Goal: Task Accomplishment & Management: Manage account settings

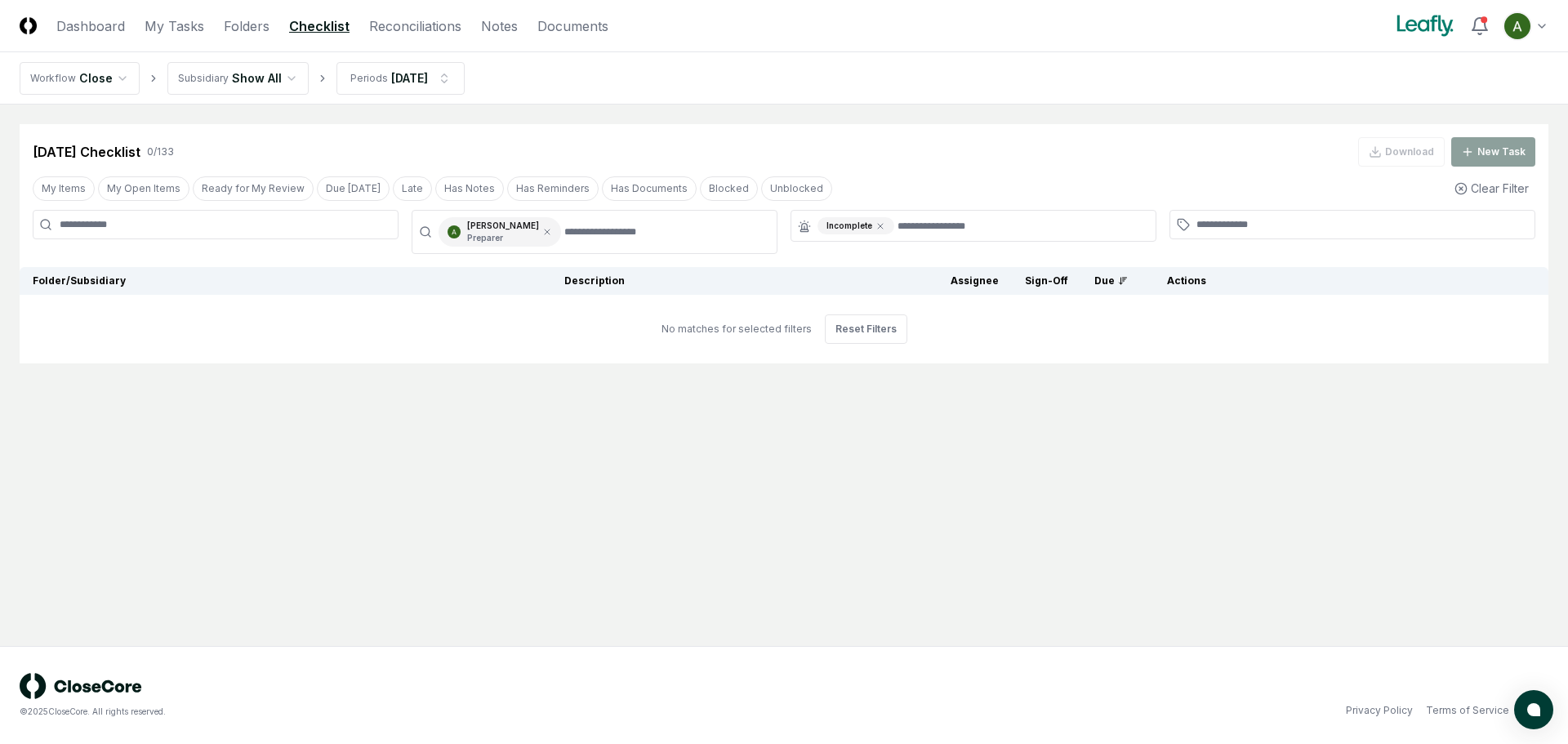
click at [294, 22] on link "Checklist" at bounding box center [319, 26] width 60 height 20
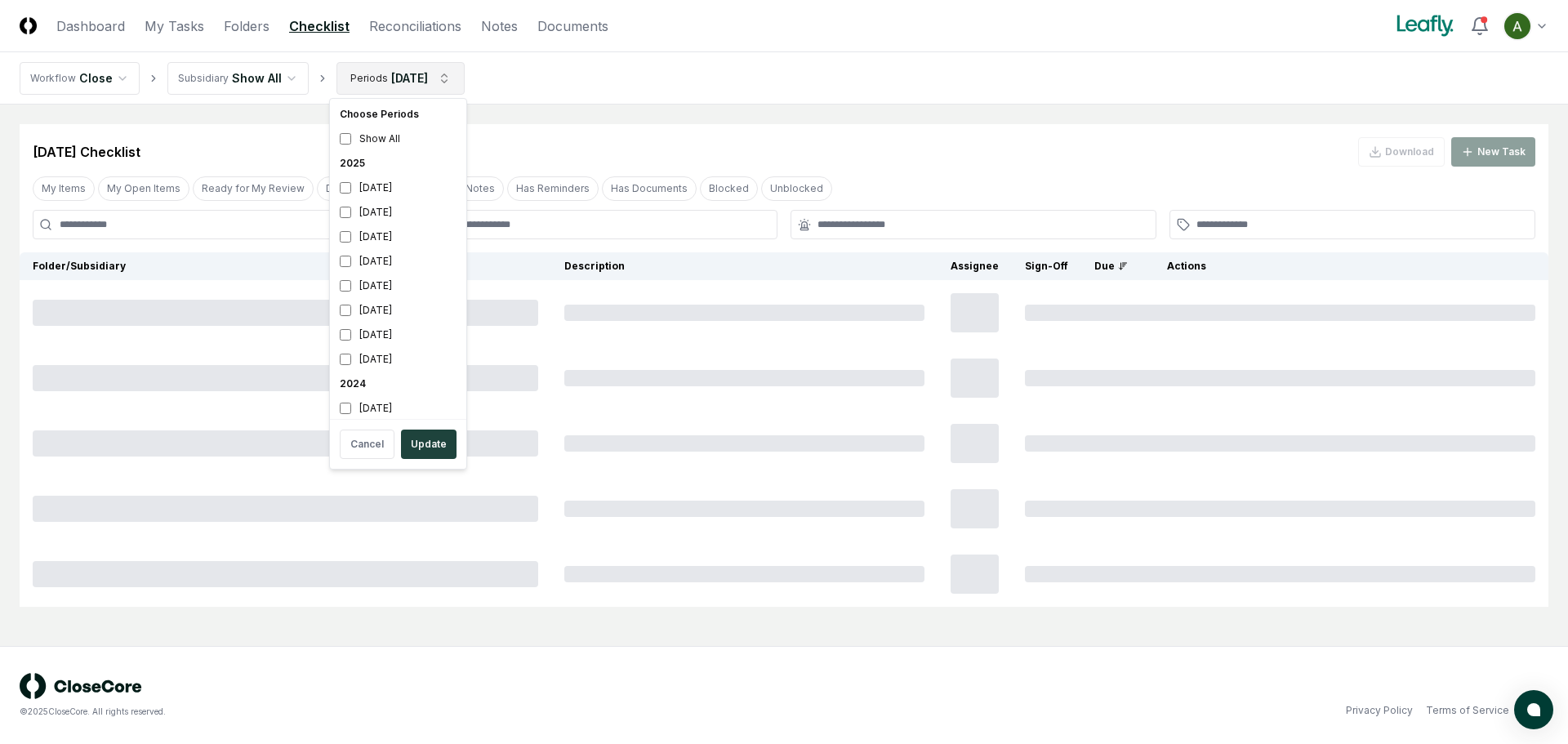
click at [358, 78] on html "CloseCore Dashboard My Tasks Folders Checklist Reconciliations Notes Documents …" at bounding box center [784, 372] width 1568 height 744
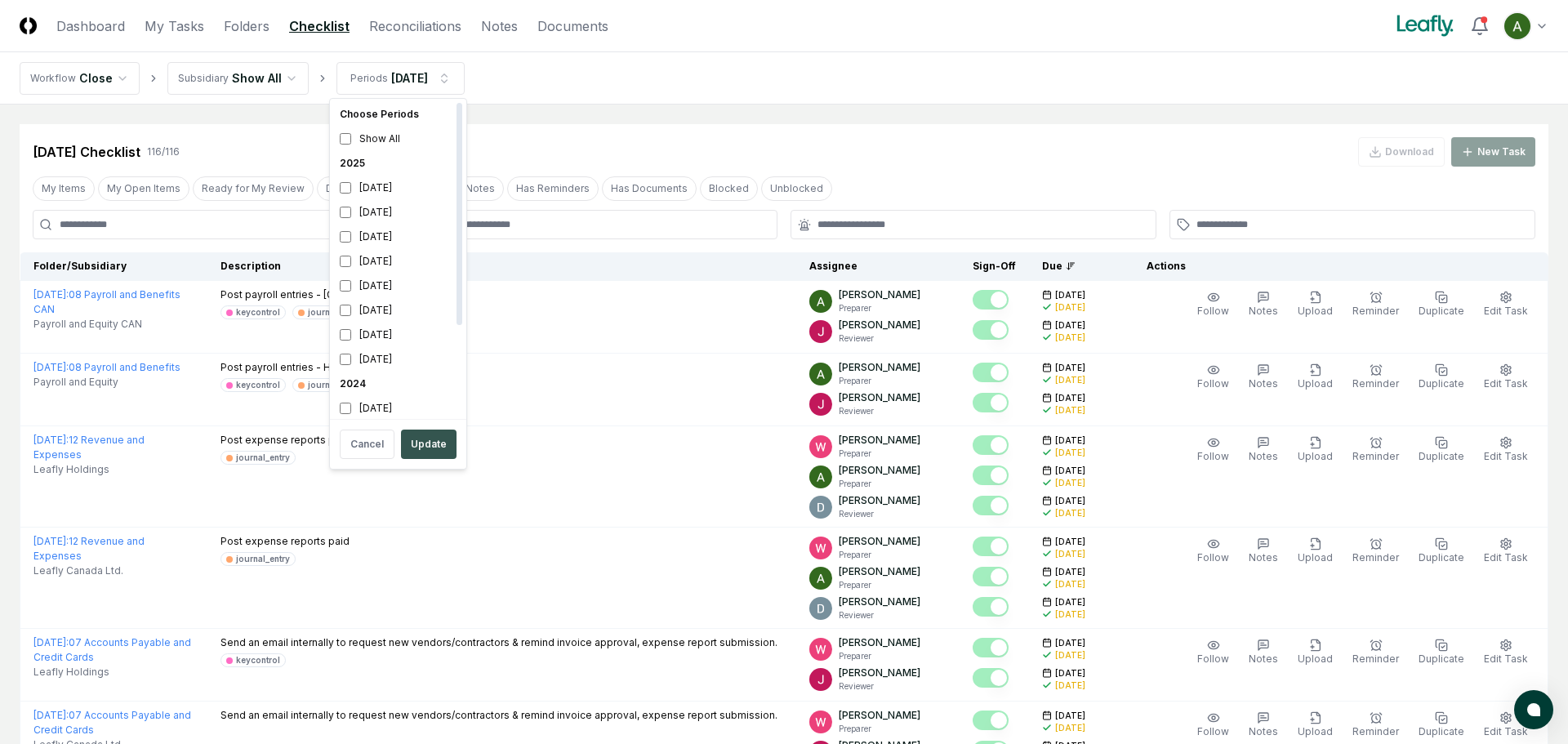
click at [410, 444] on button "Update" at bounding box center [428, 444] width 55 height 29
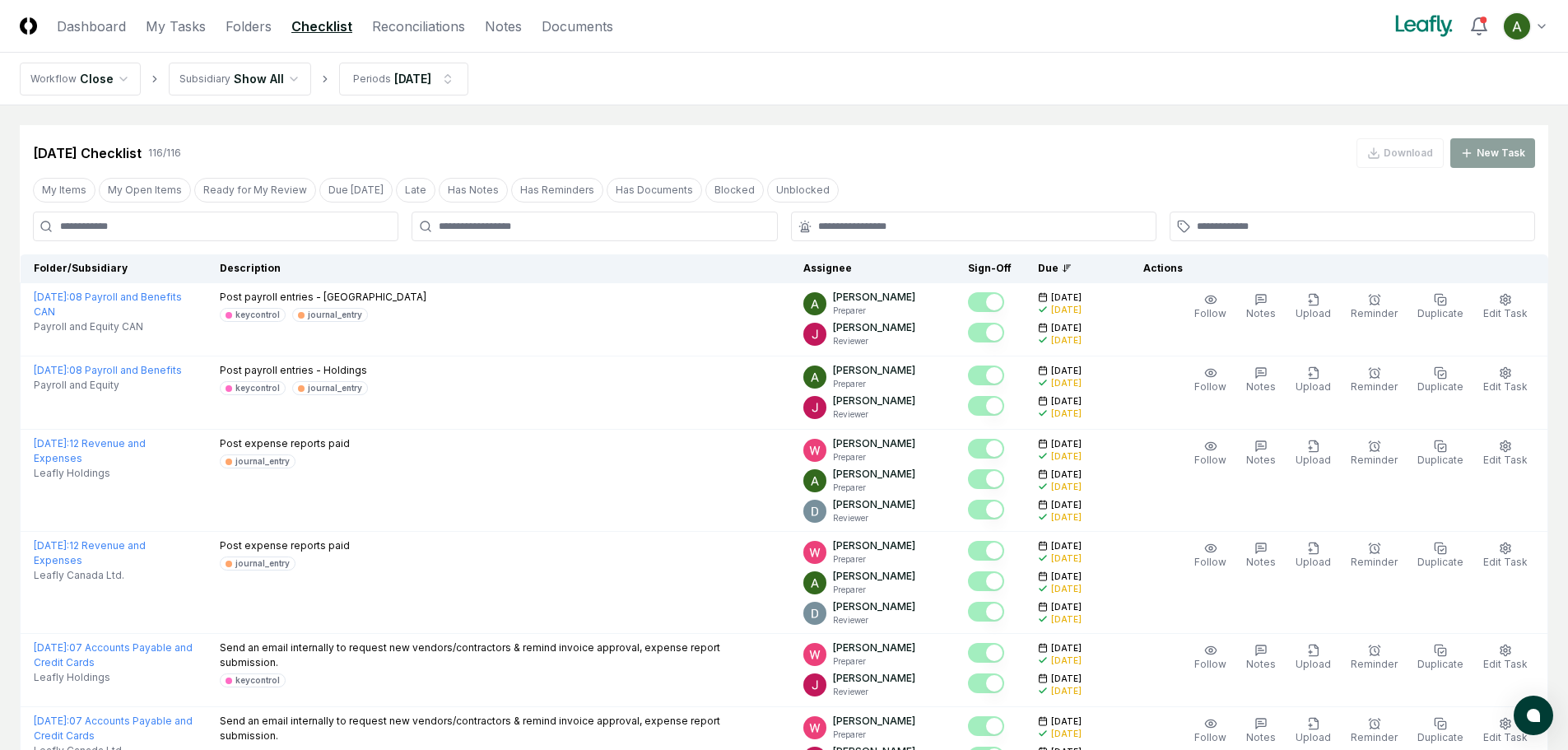
click at [519, 216] on div at bounding box center [594, 226] width 365 height 30
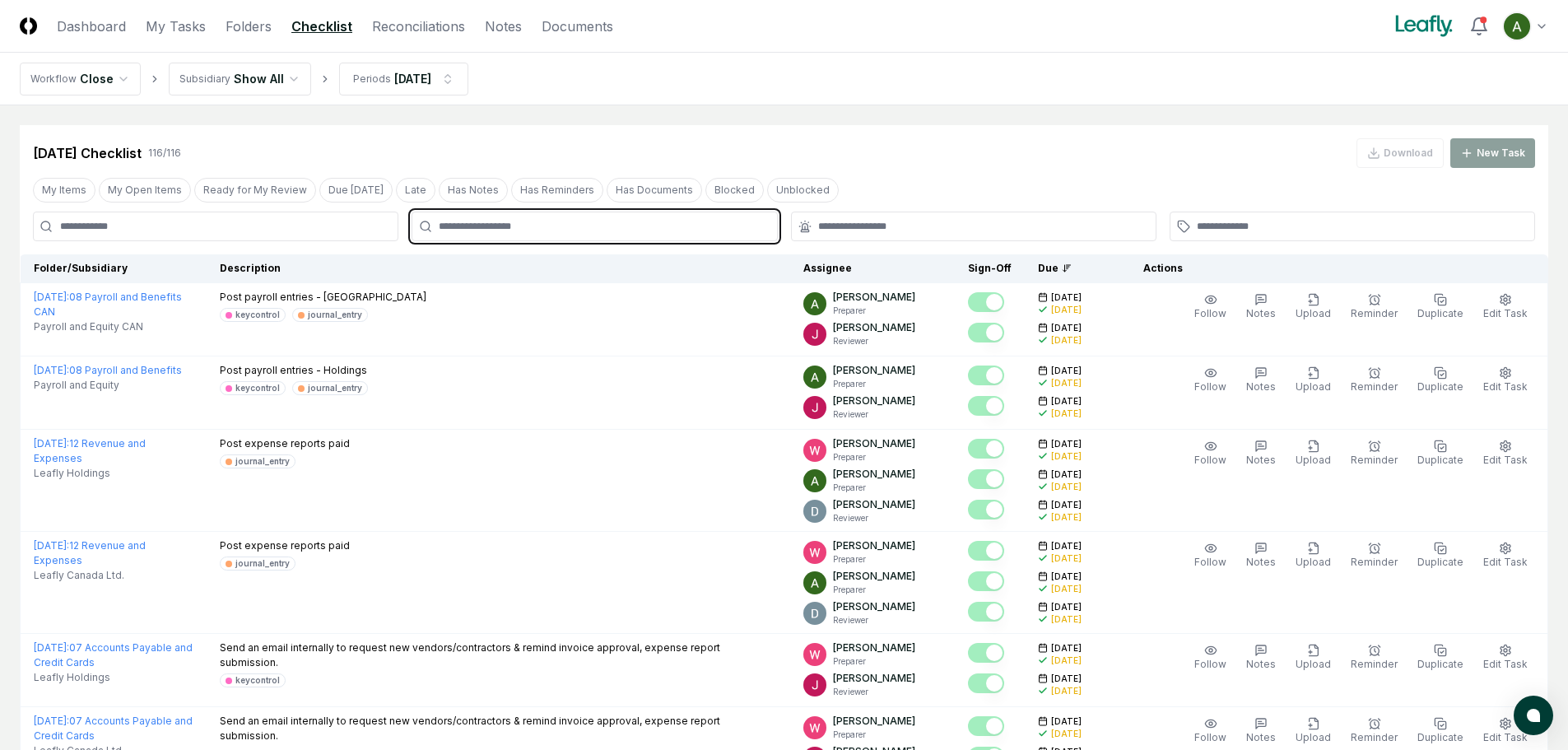
click at [519, 224] on input "text" at bounding box center [602, 226] width 327 height 15
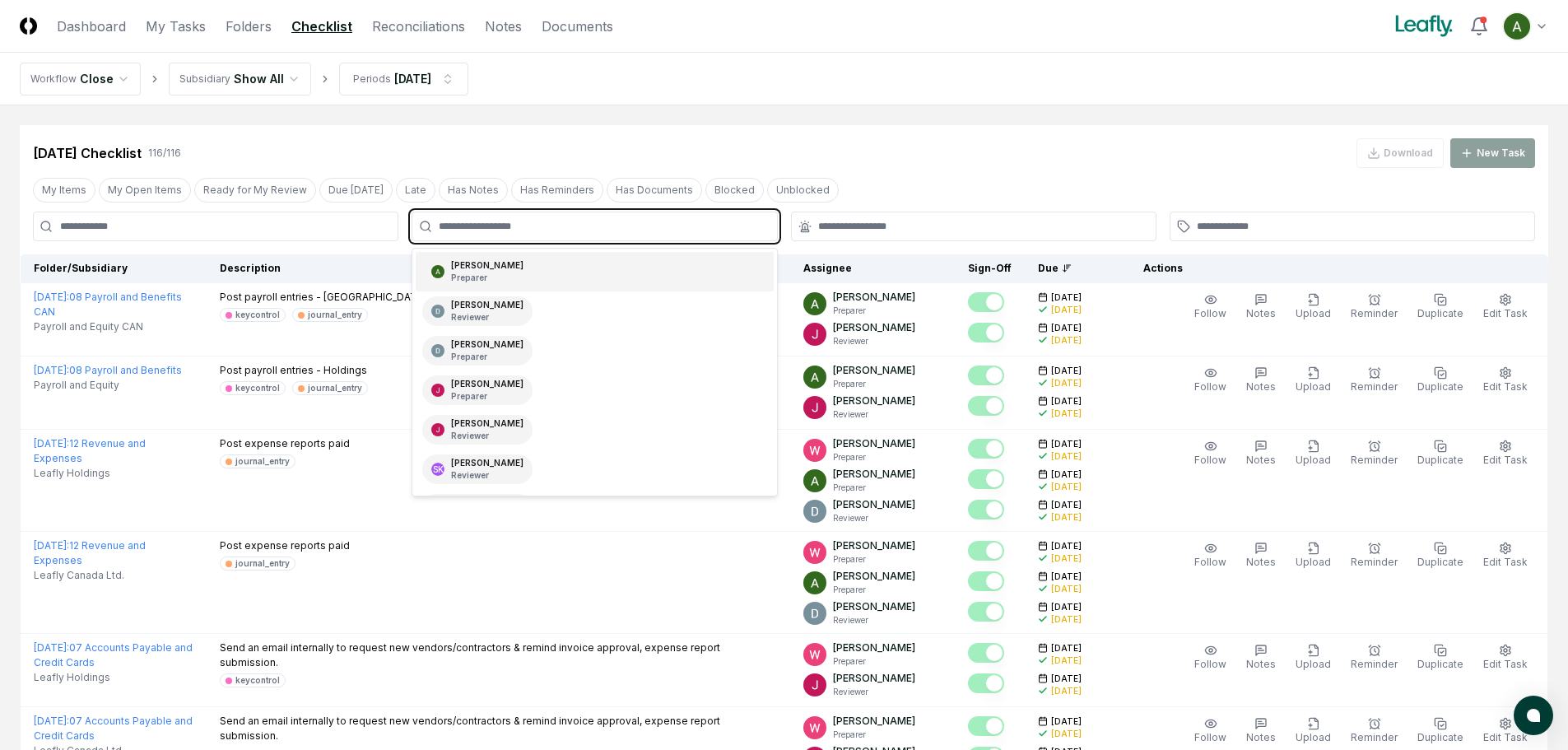
drag, startPoint x: 510, startPoint y: 273, endPoint x: 539, endPoint y: 271, distance: 29.1
click at [511, 273] on p "Preparer" at bounding box center [486, 278] width 72 height 12
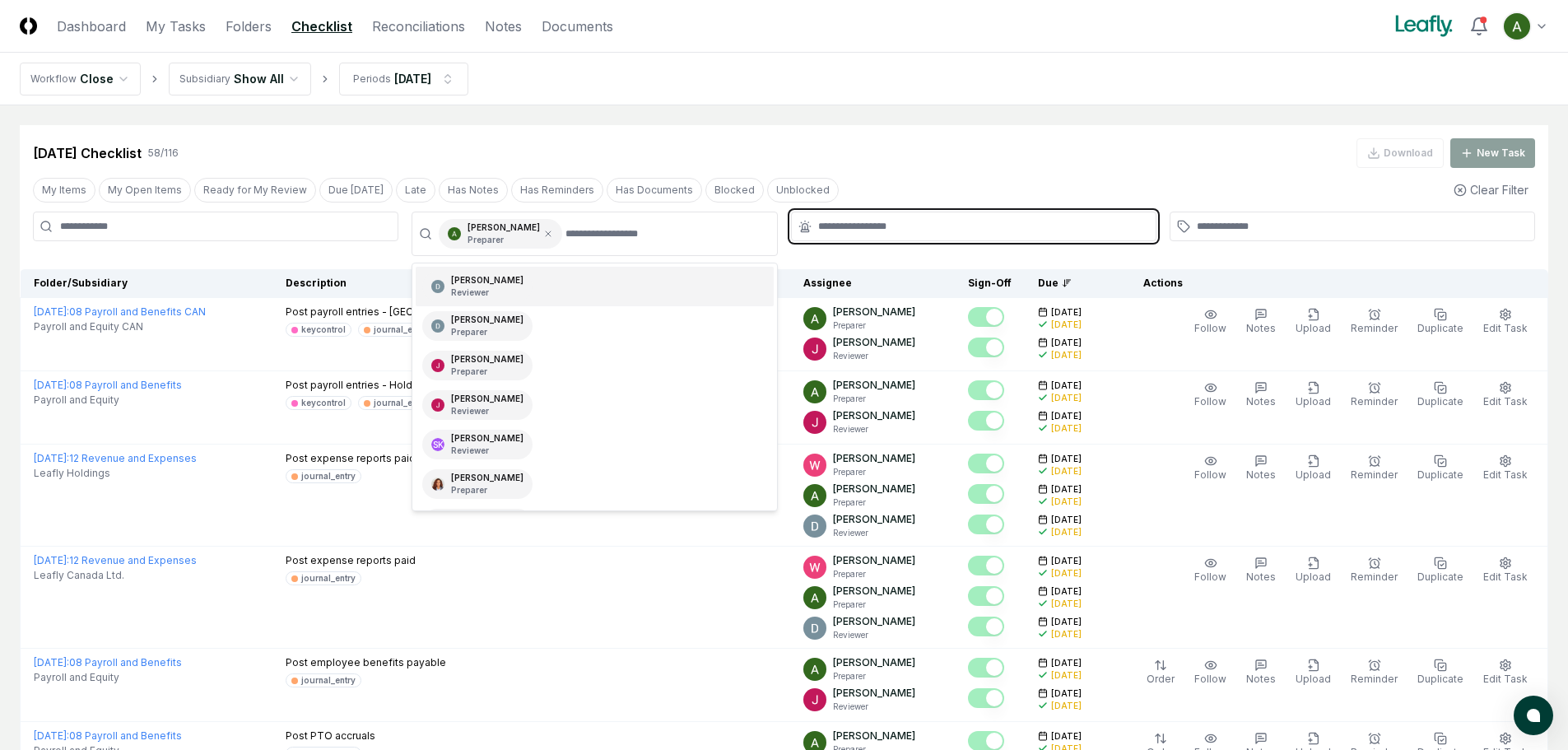
click at [845, 227] on input "text" at bounding box center [982, 226] width 327 height 15
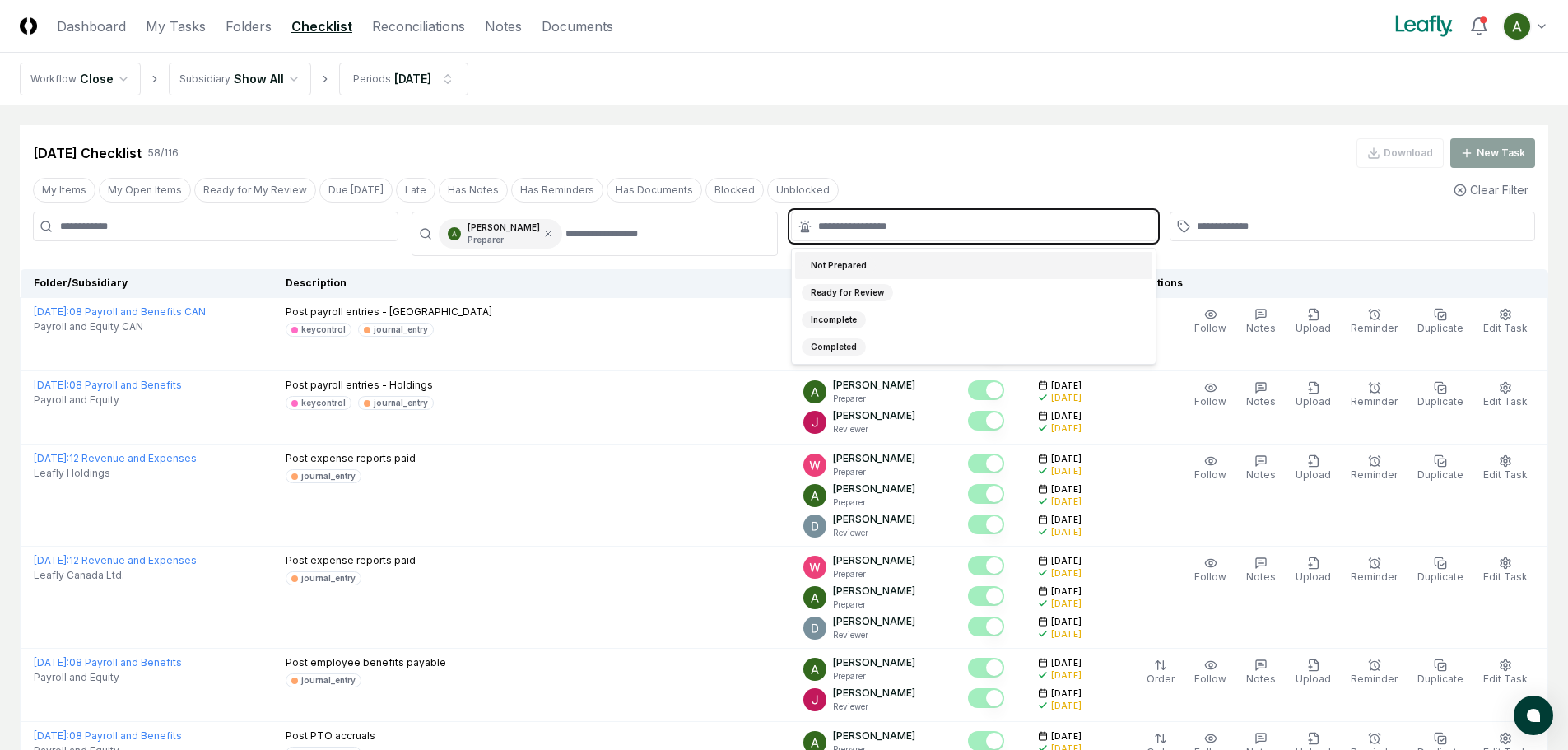
click at [848, 265] on div "Not Prepared" at bounding box center [838, 265] width 74 height 17
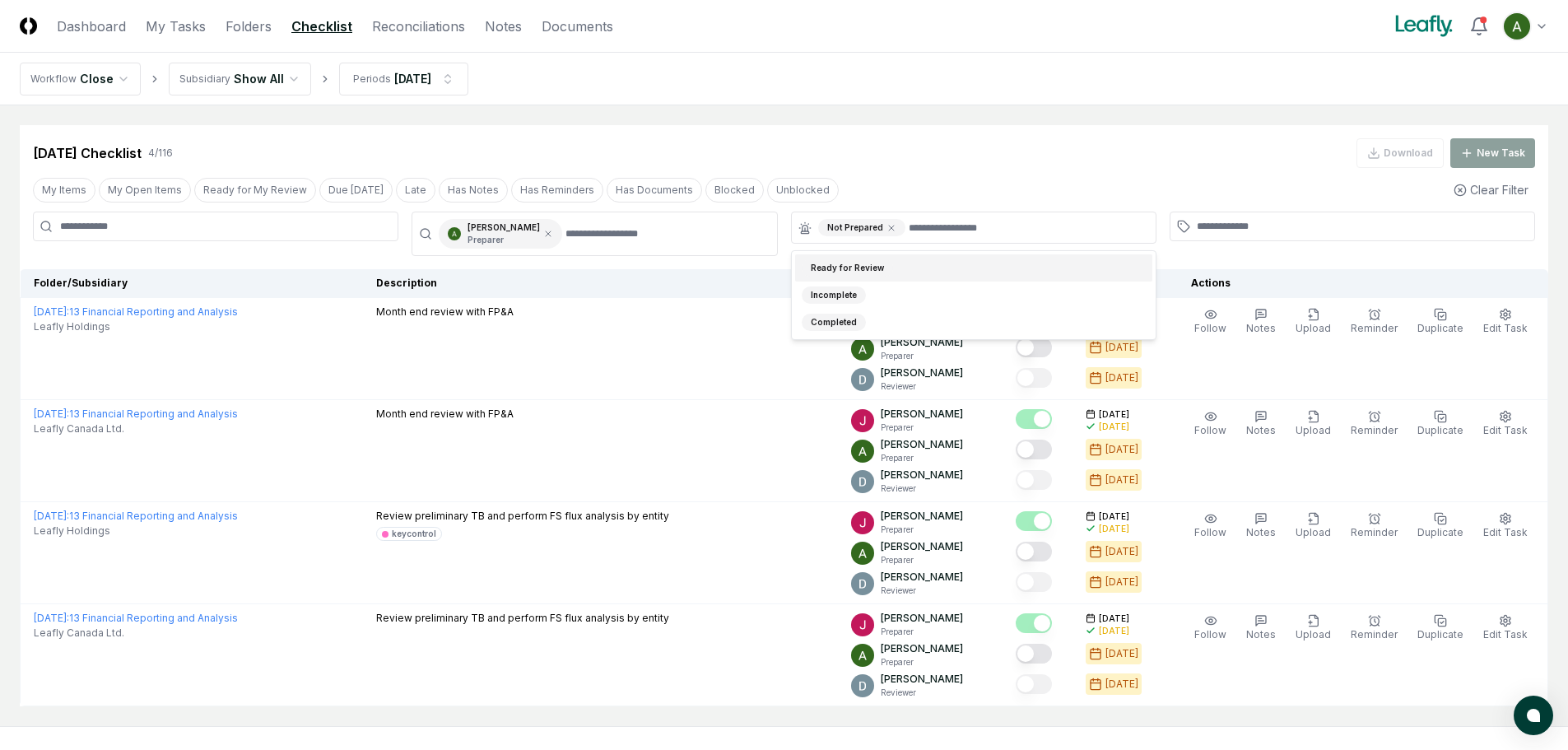
click at [1004, 154] on div "Jul 2025 Checklist 4 / 116 Download New Task" at bounding box center [784, 153] width 1502 height 30
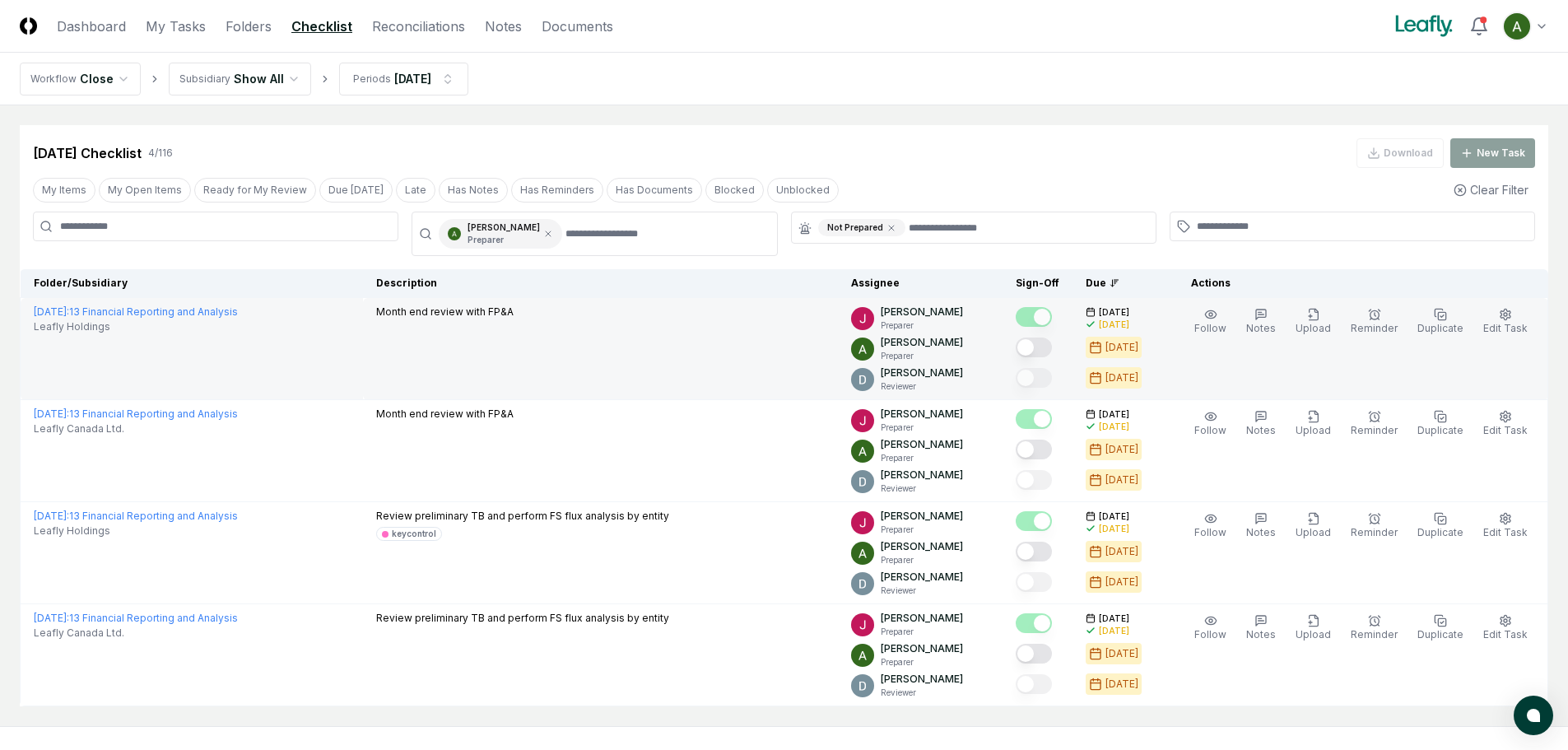
click at [1052, 349] on button "Mark complete" at bounding box center [1034, 347] width 37 height 20
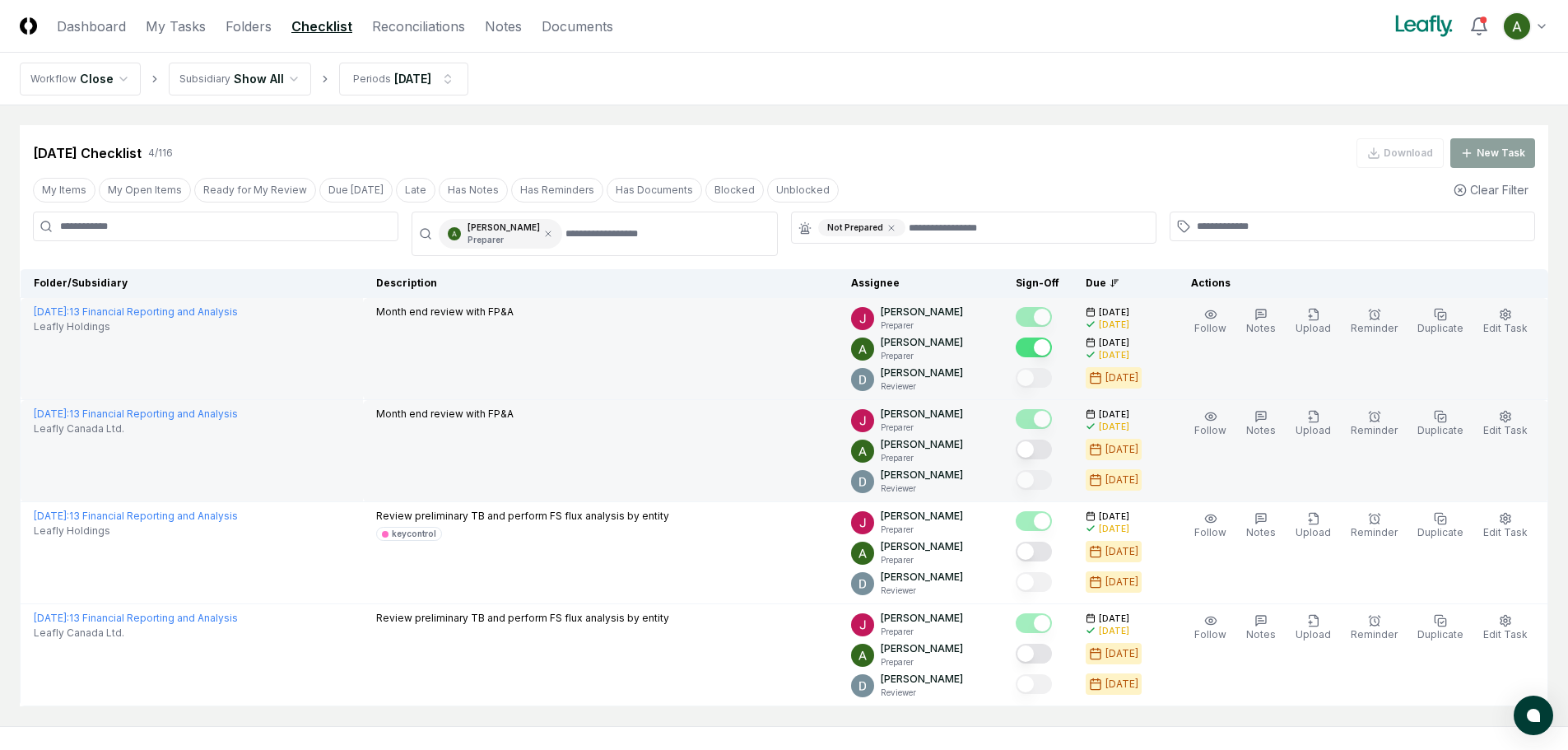
click at [1052, 445] on button "Mark complete" at bounding box center [1034, 449] width 37 height 20
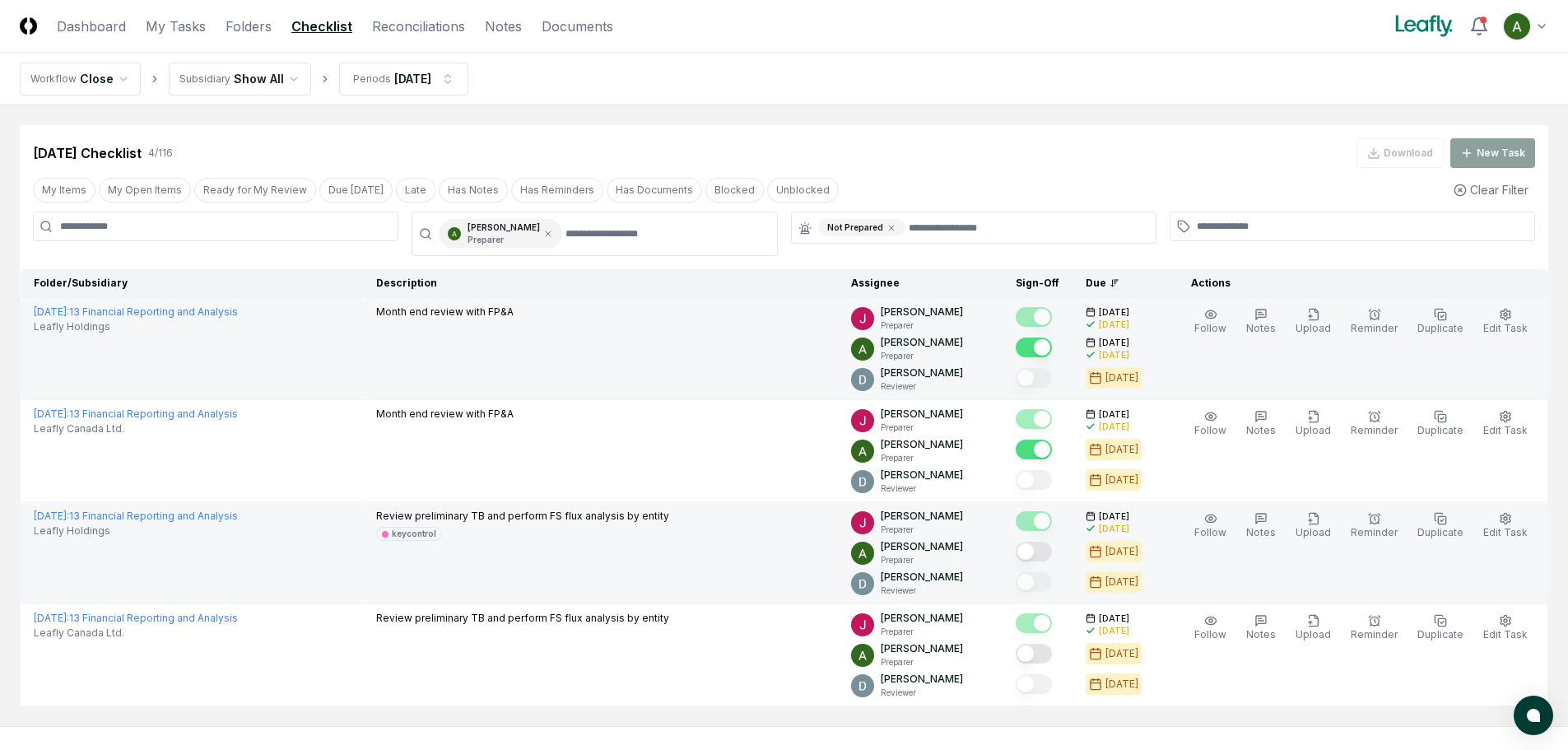
click at [1051, 549] on button "Mark complete" at bounding box center [1034, 551] width 37 height 20
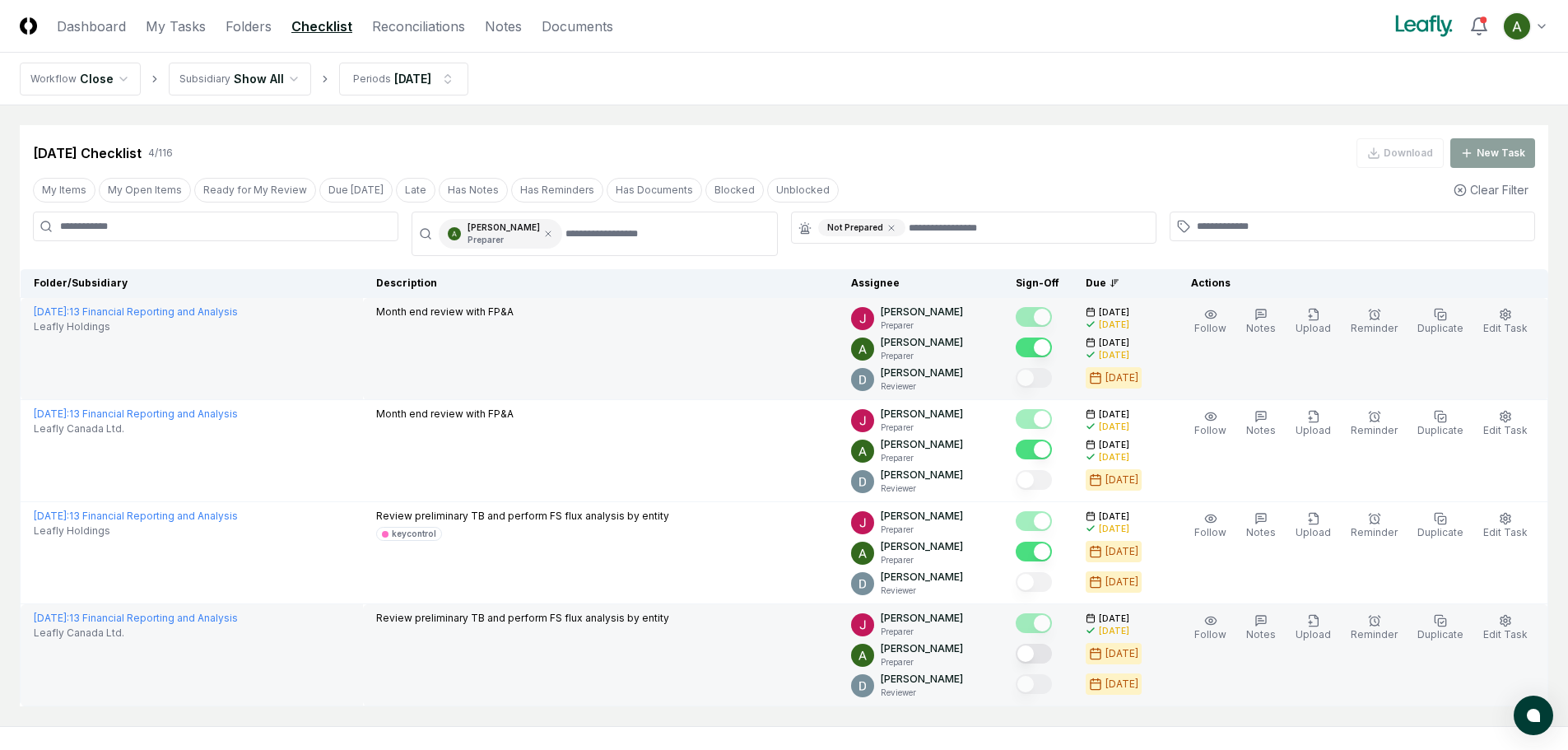
click at [1052, 653] on button "Mark complete" at bounding box center [1034, 653] width 37 height 20
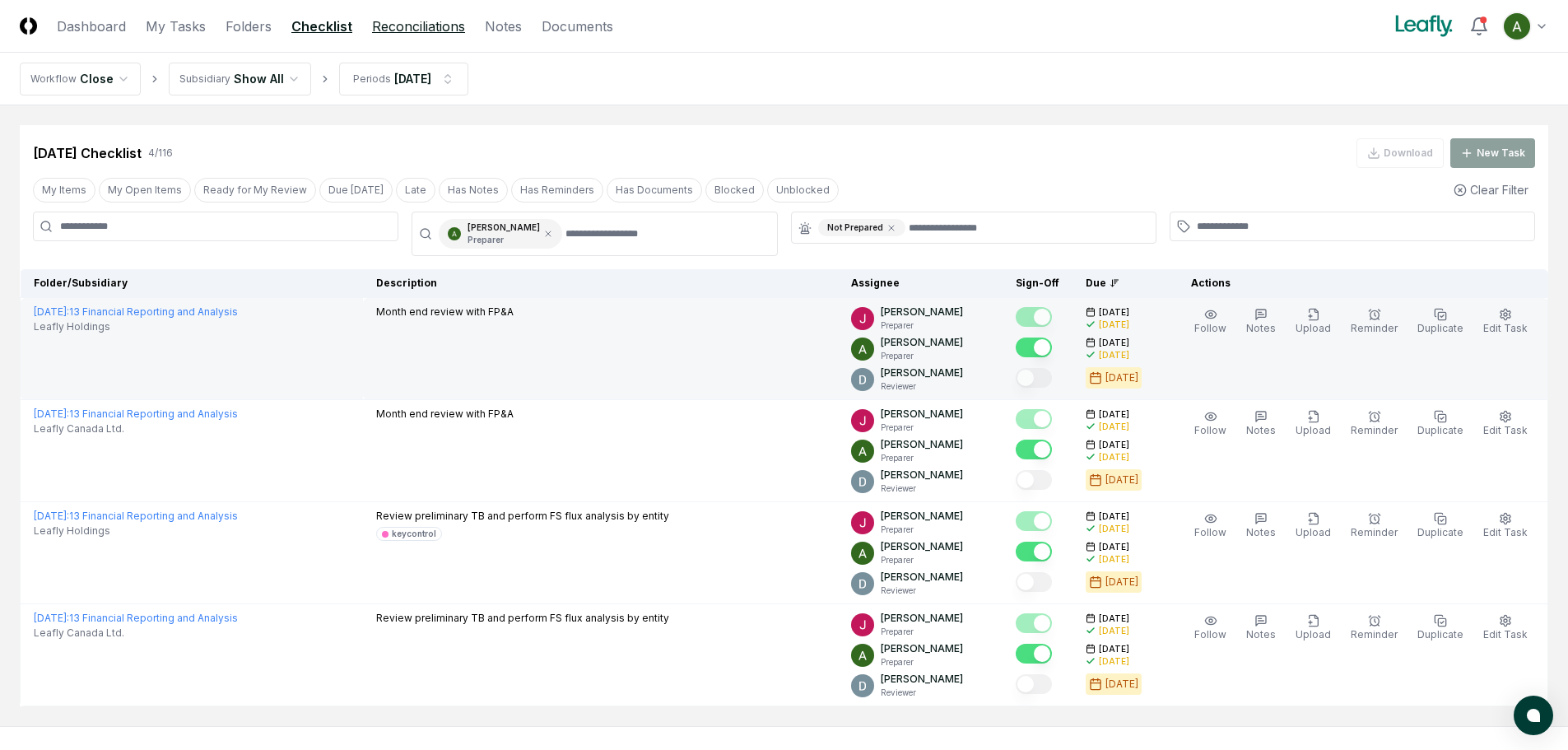
click at [395, 31] on link "Reconciliations" at bounding box center [418, 26] width 93 height 20
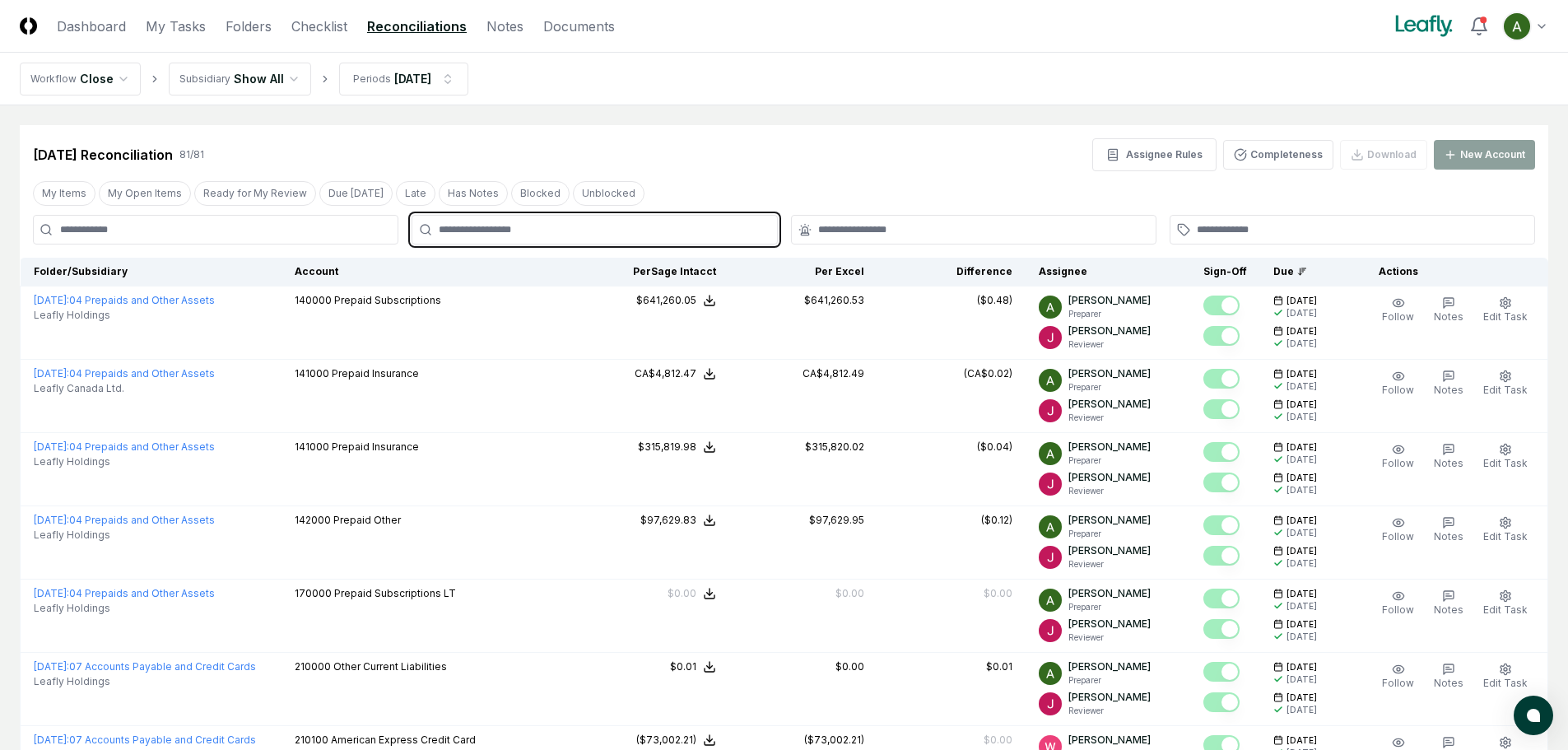
click at [573, 225] on input "text" at bounding box center [602, 229] width 327 height 15
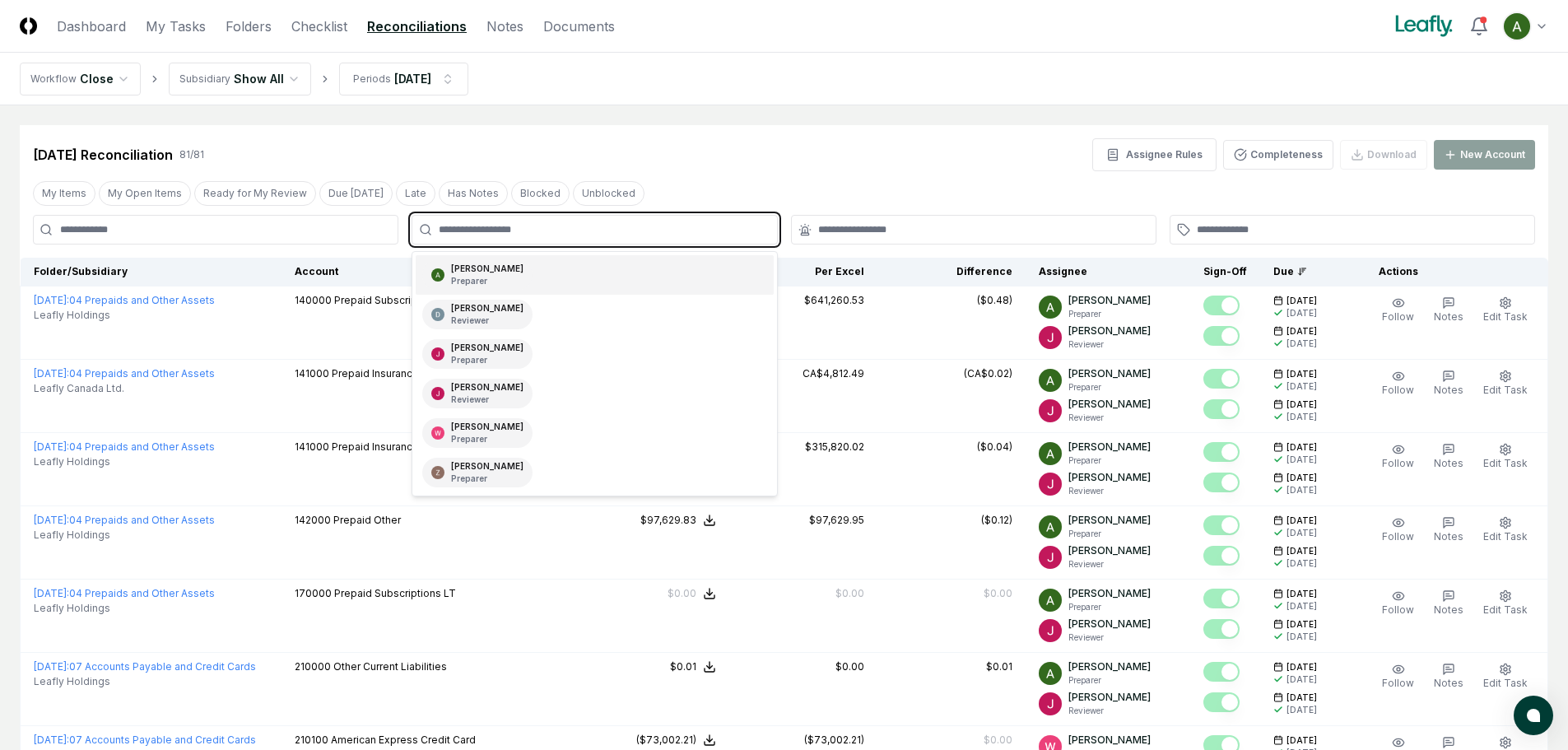
click at [553, 274] on div "Annie Khederlarian Preparer" at bounding box center [594, 274] width 357 height 39
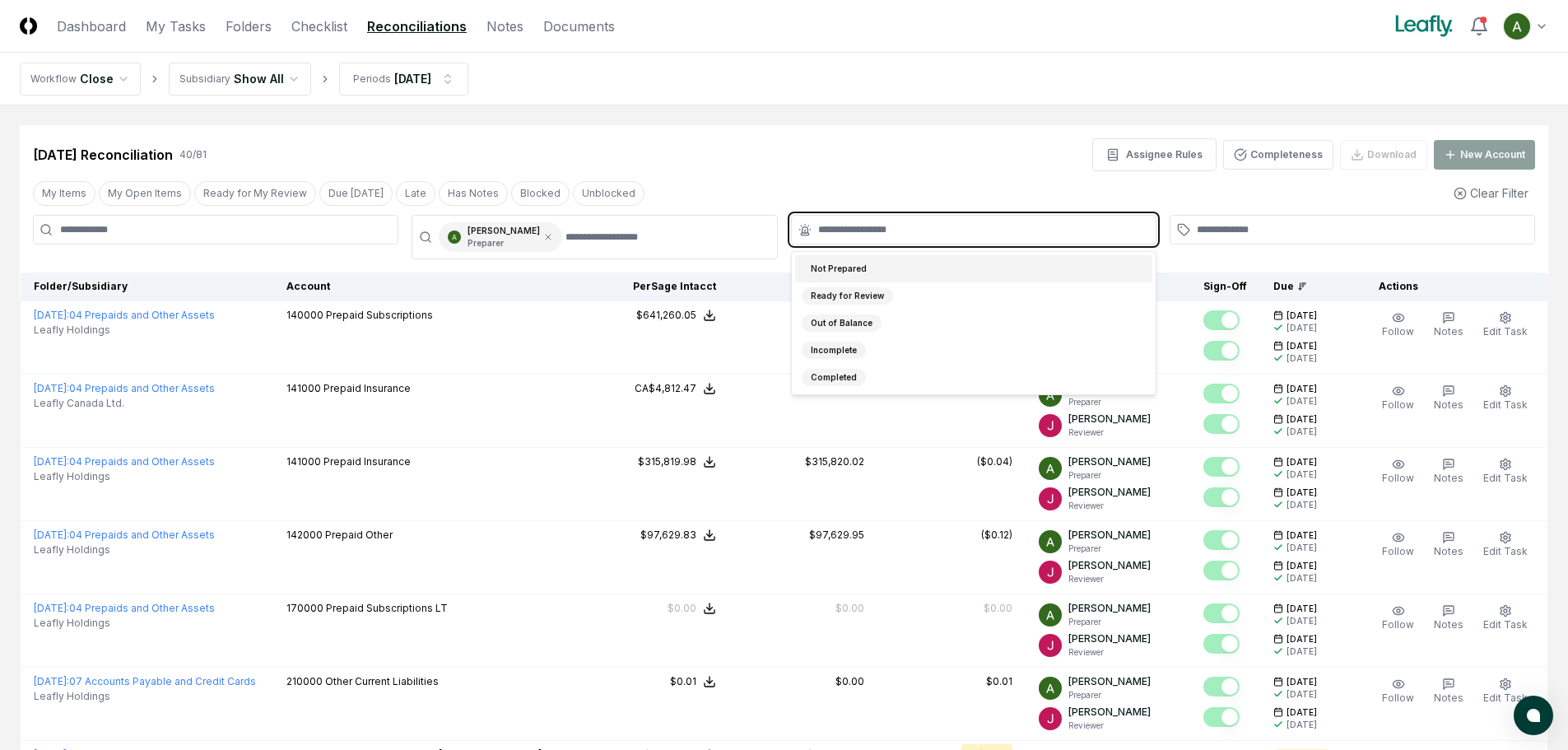
click at [955, 224] on input "text" at bounding box center [982, 229] width 327 height 15
click at [912, 269] on div "Not Prepared" at bounding box center [974, 268] width 357 height 27
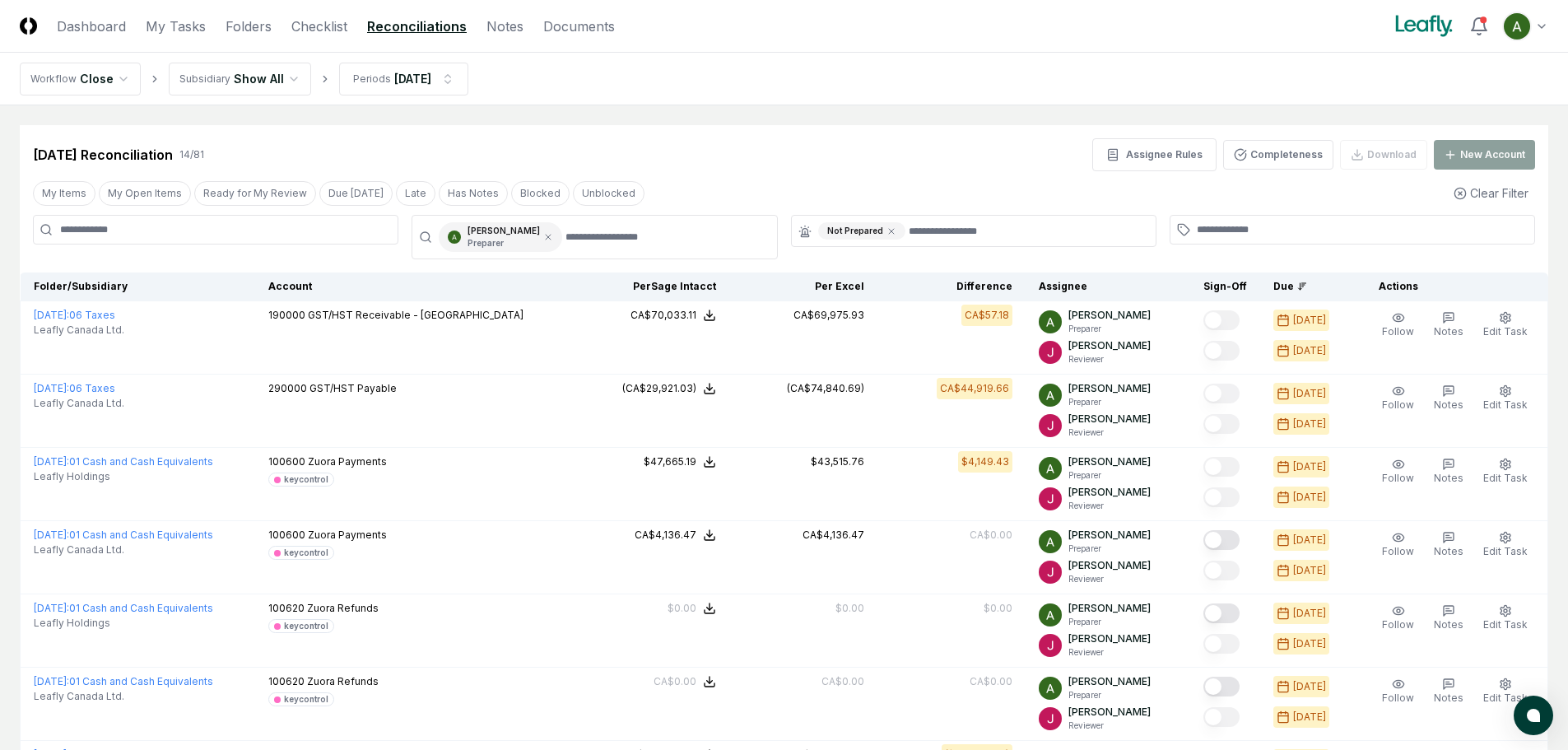
click at [932, 117] on main "Cancel Reassign Jul 2025 Reconciliation 14 / 81 Assignee Rules Completeness Dow…" at bounding box center [784, 726] width 1568 height 1241
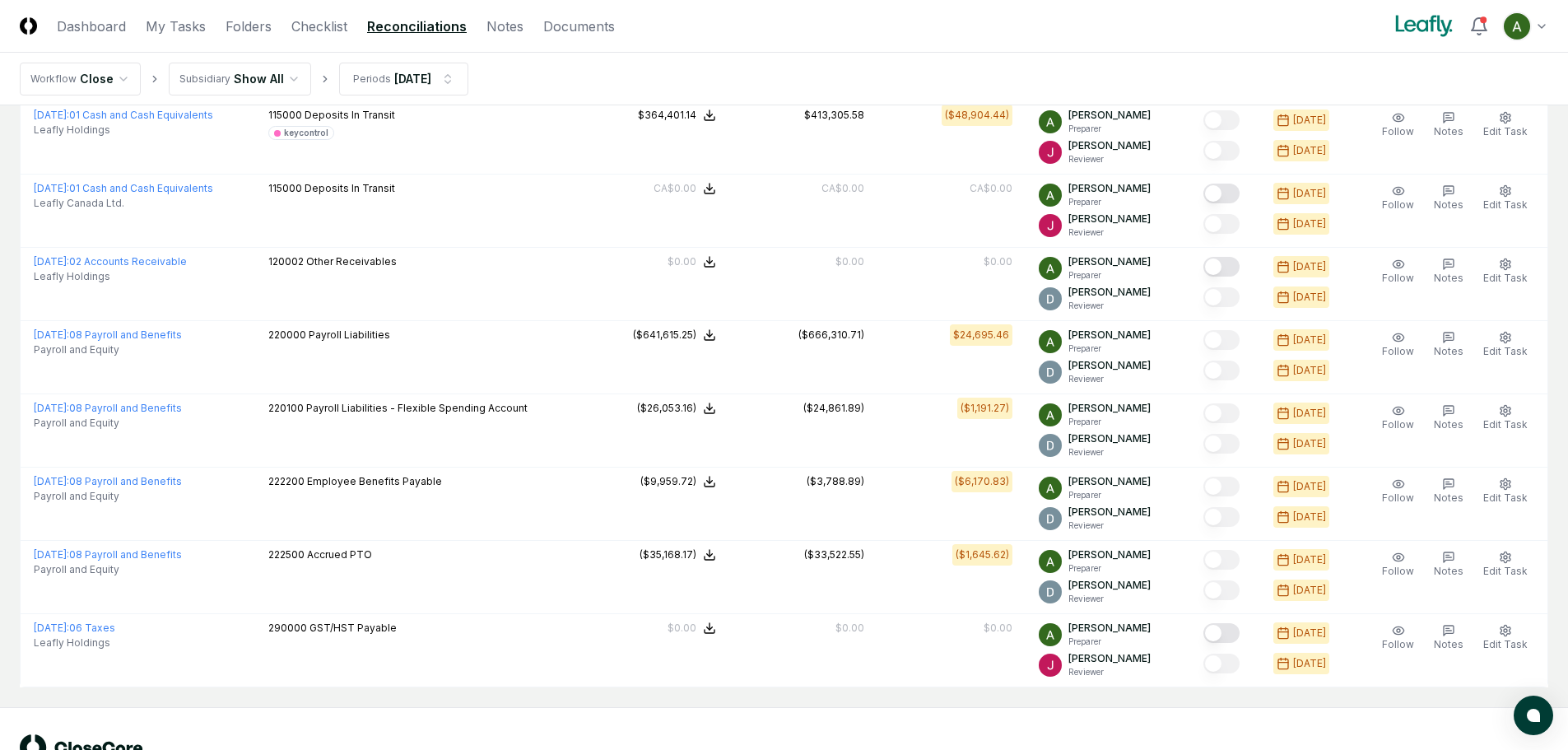
scroll to position [284, 0]
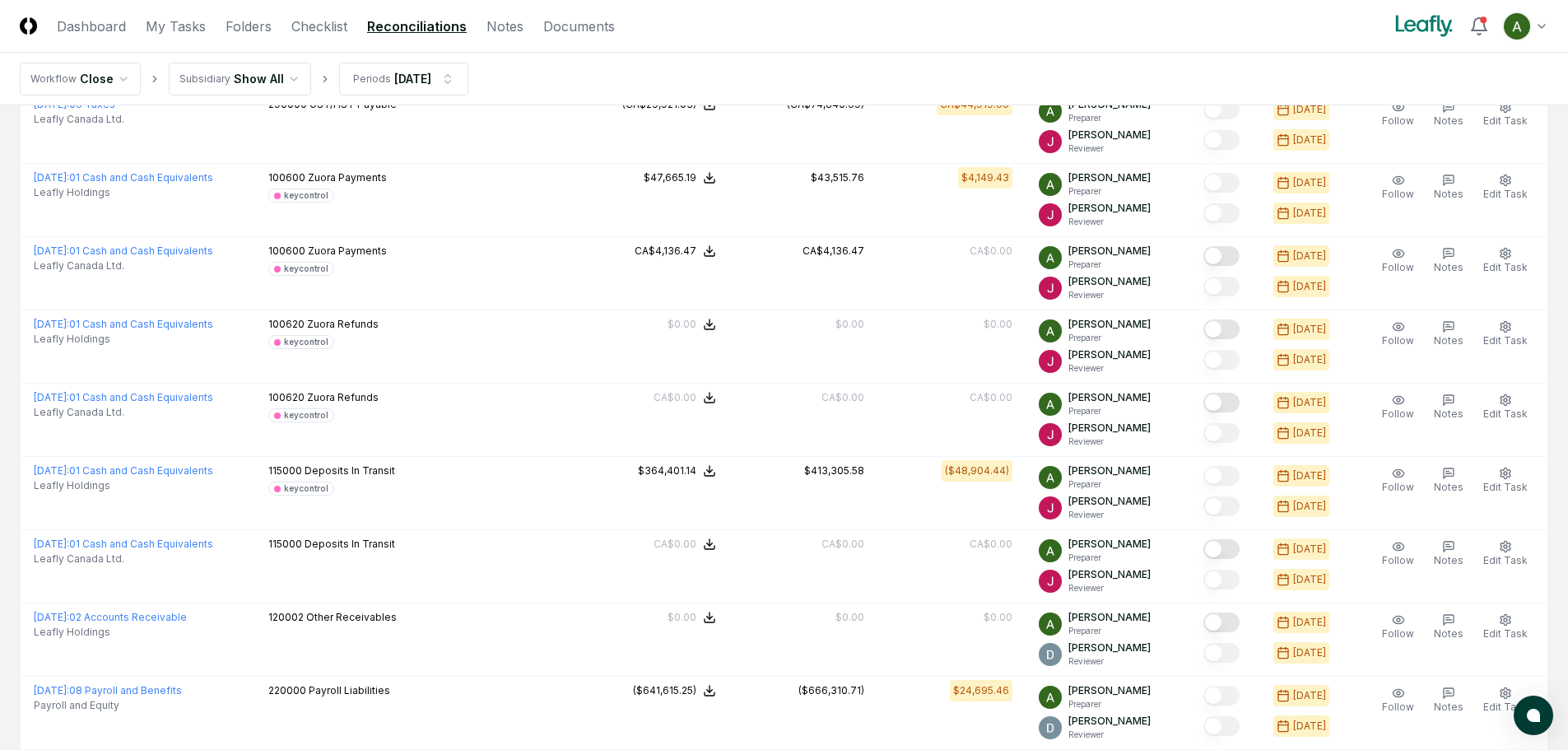
click at [288, 77] on html "CloseCore Dashboard My Tasks Folders Checklist Reconciliations Notes Documents …" at bounding box center [784, 439] width 1568 height 1445
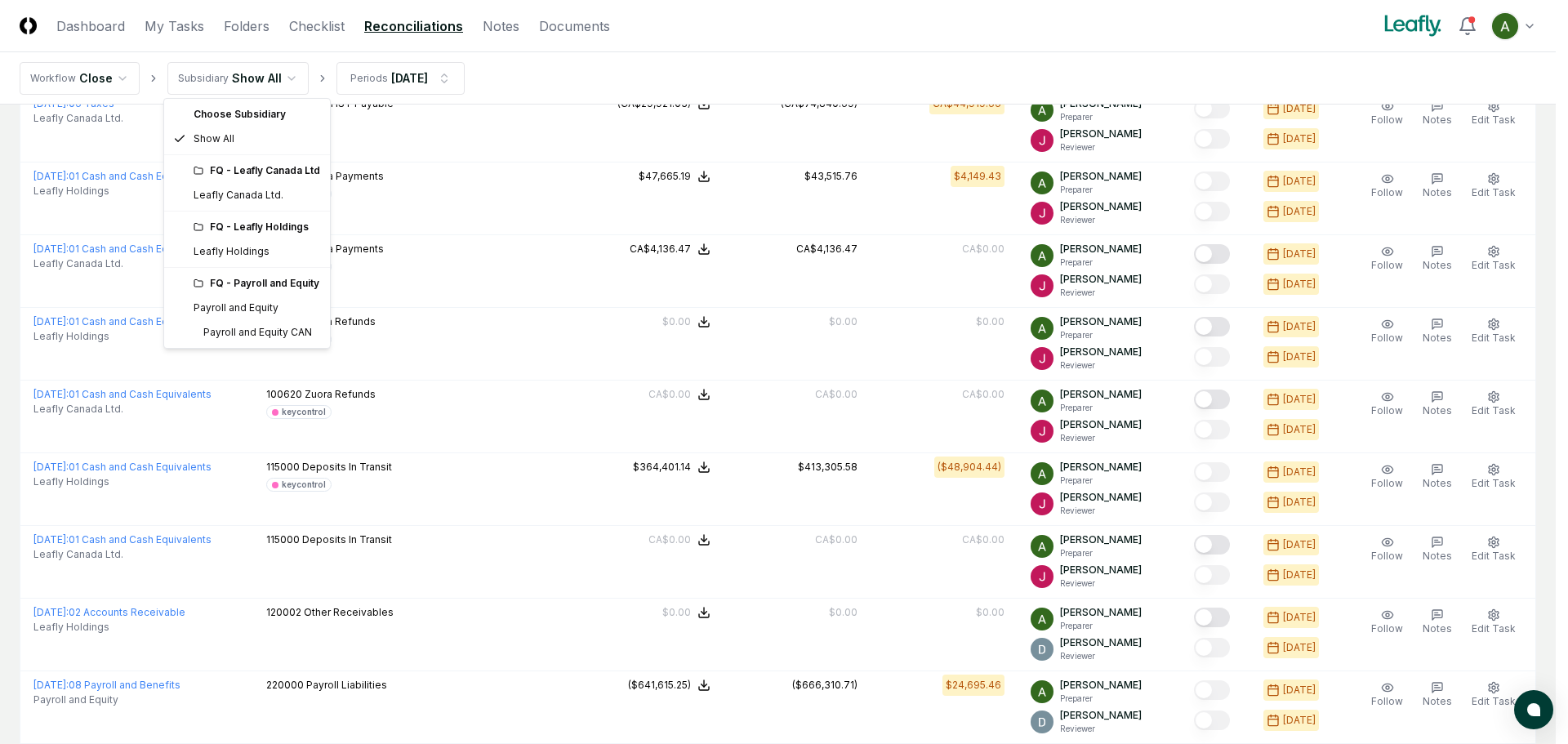
click at [250, 85] on html "CloseCore Dashboard My Tasks Folders Checklist Reconciliations Notes Documents …" at bounding box center [784, 435] width 1568 height 1434
click at [234, 285] on div "FQ - Payroll and Equity" at bounding box center [256, 283] width 127 height 15
click at [174, 293] on div "FQ - Payroll and Equity" at bounding box center [247, 283] width 159 height 24
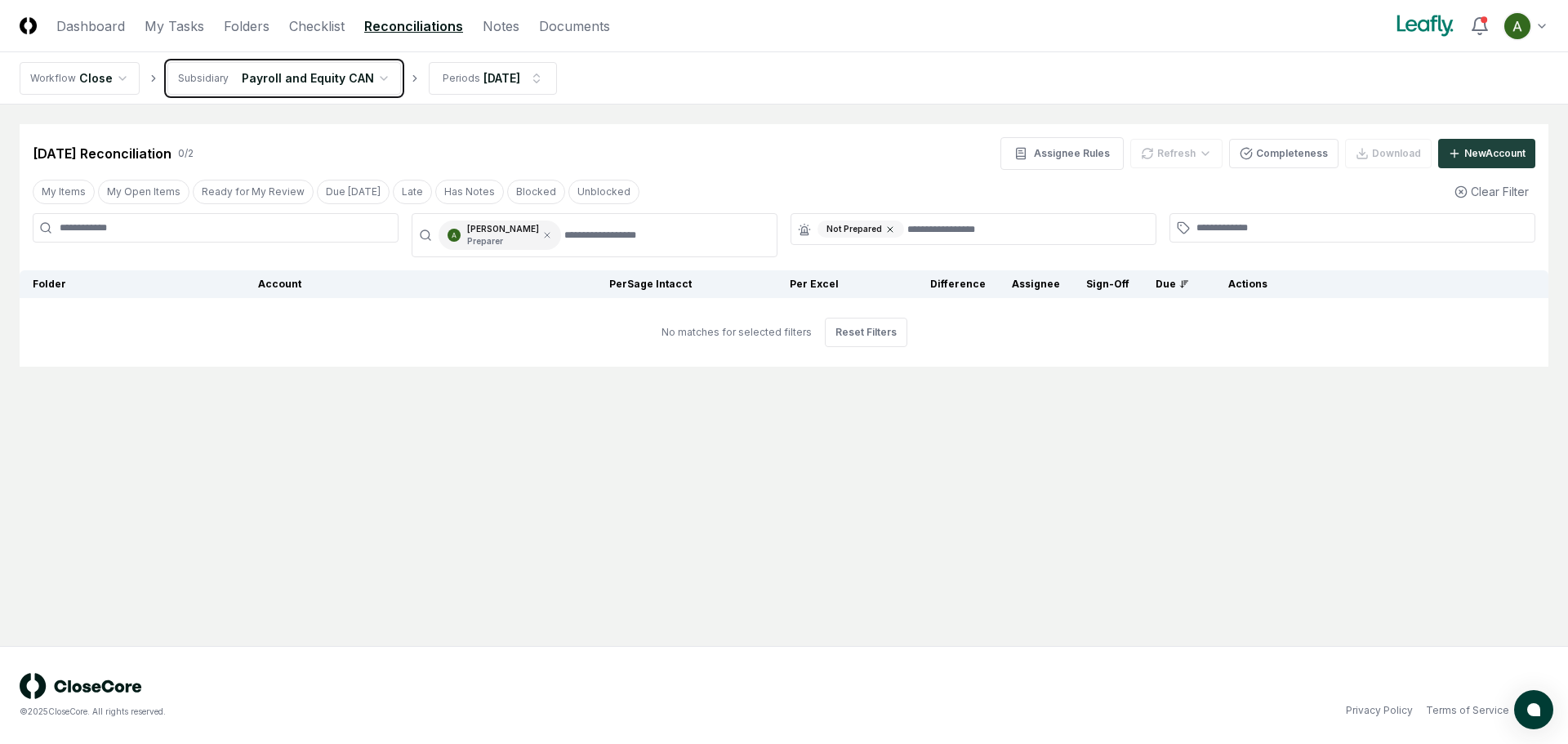
click at [885, 230] on icon at bounding box center [889, 229] width 9 height 9
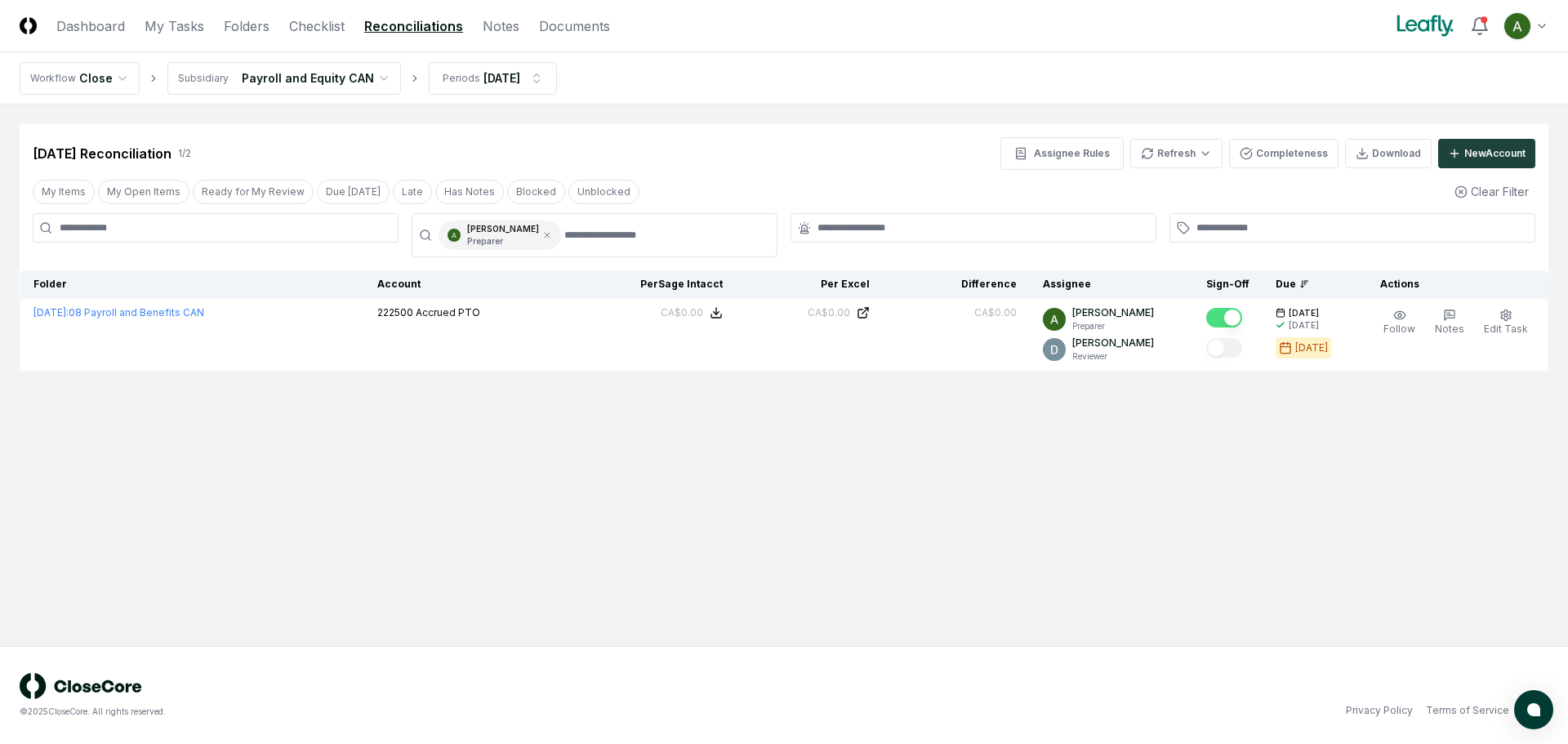
click at [364, 79] on html "CloseCore Dashboard My Tasks Folders Checklist Reconciliations Notes Documents …" at bounding box center [784, 372] width 1568 height 744
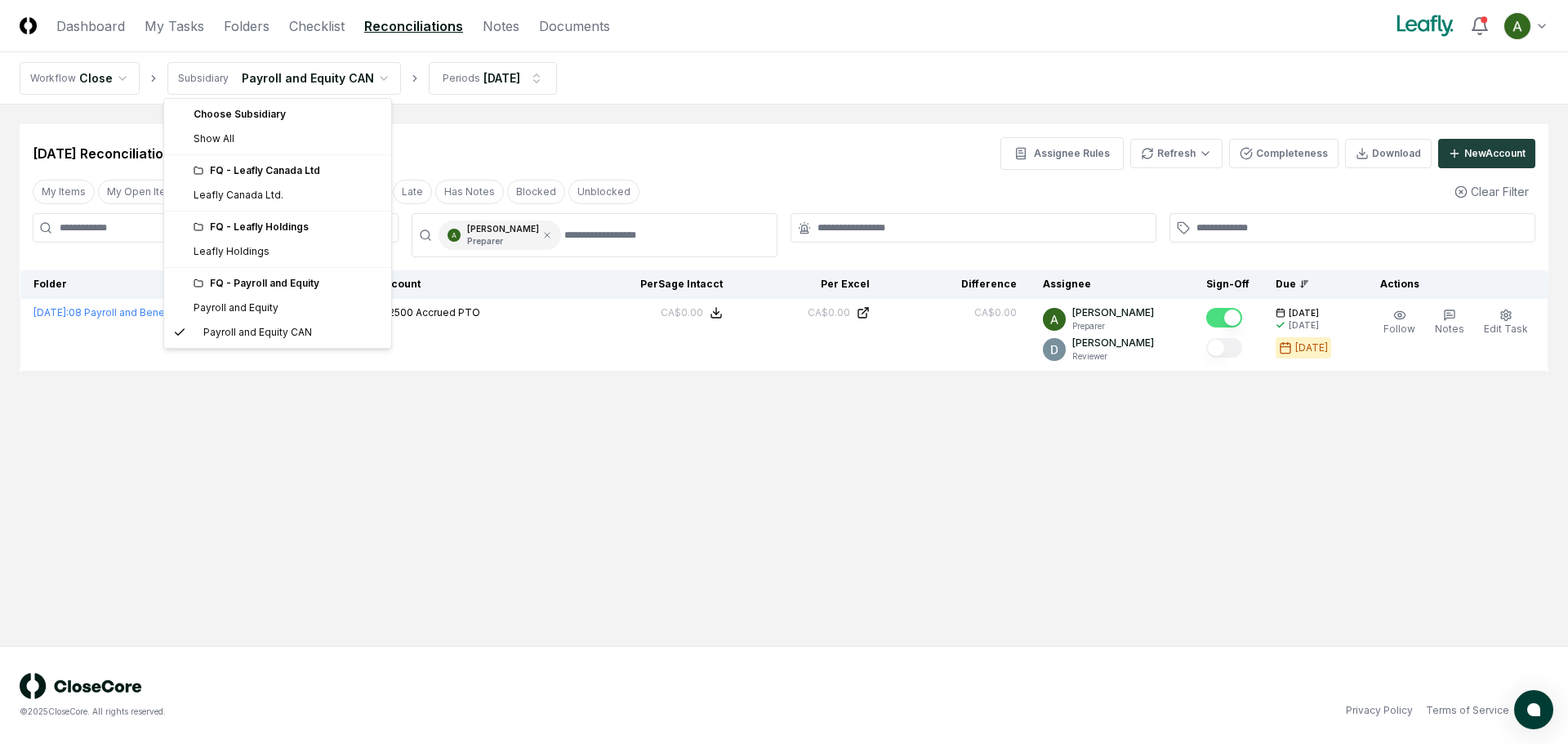
drag, startPoint x: 233, startPoint y: 253, endPoint x: 236, endPoint y: 303, distance: 50.1
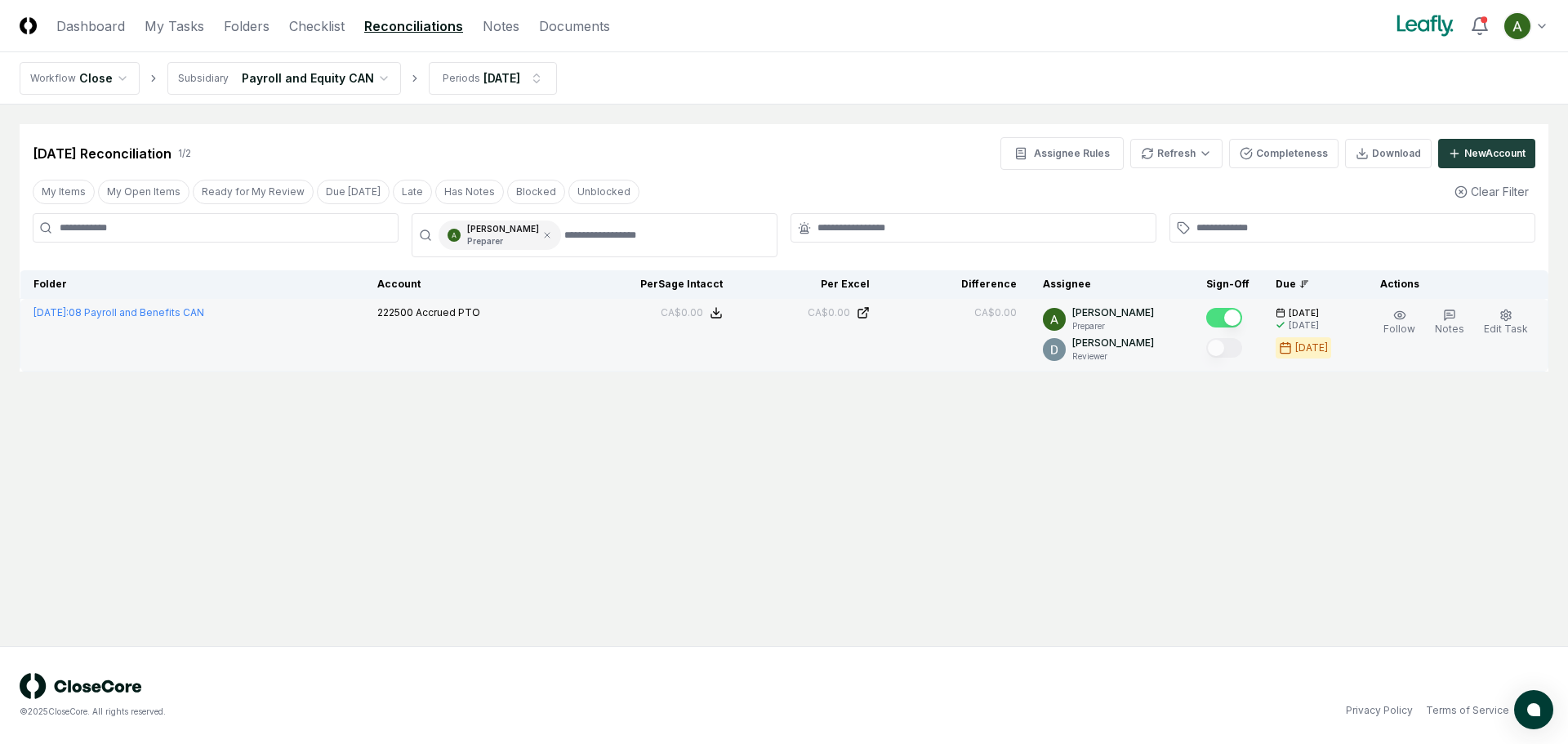
click at [236, 304] on td "July 2025 : 08 Payroll and Benefits CAN" at bounding box center [193, 335] width 344 height 73
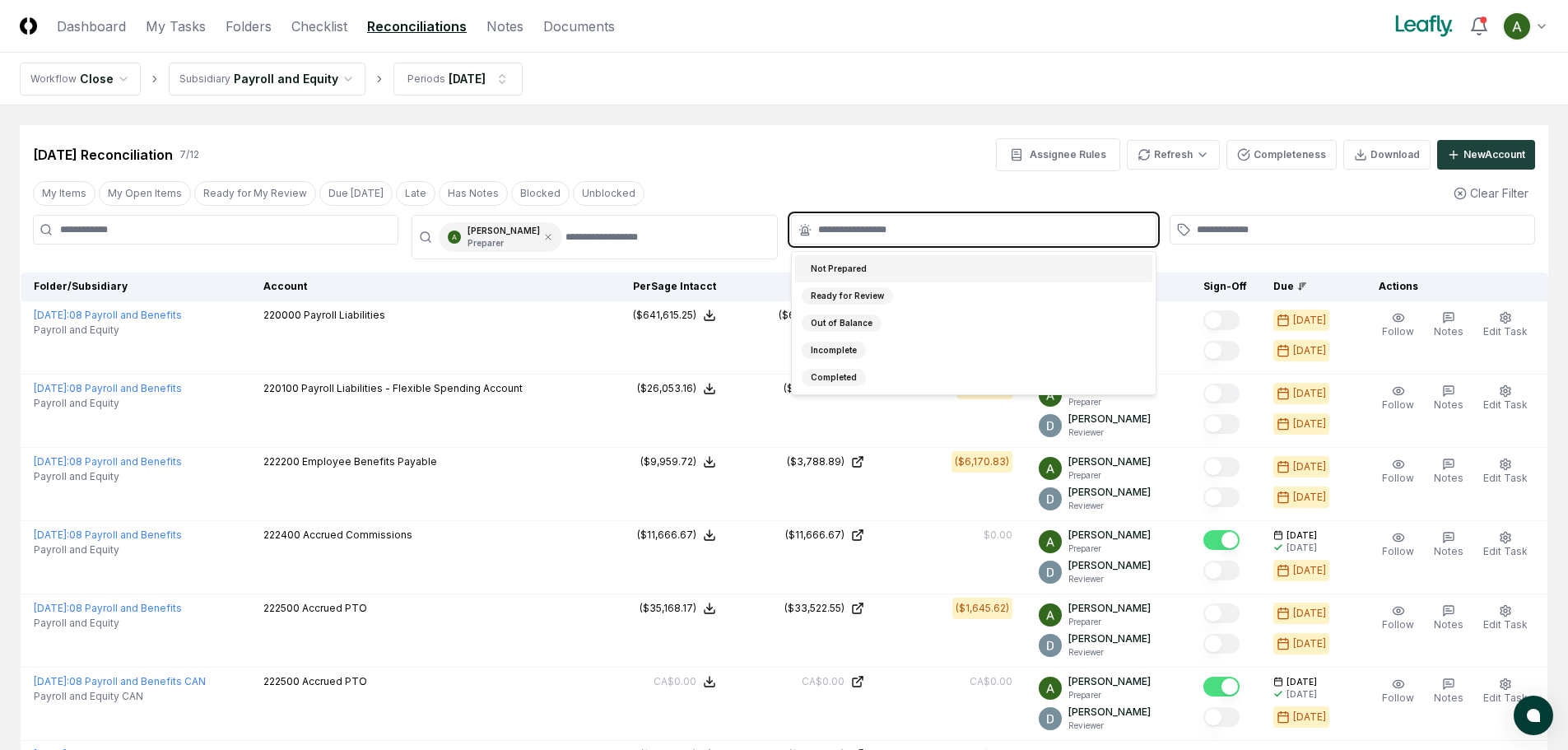
click at [849, 229] on input "text" at bounding box center [982, 229] width 327 height 15
click at [847, 266] on div "Not Prepared" at bounding box center [838, 269] width 74 height 17
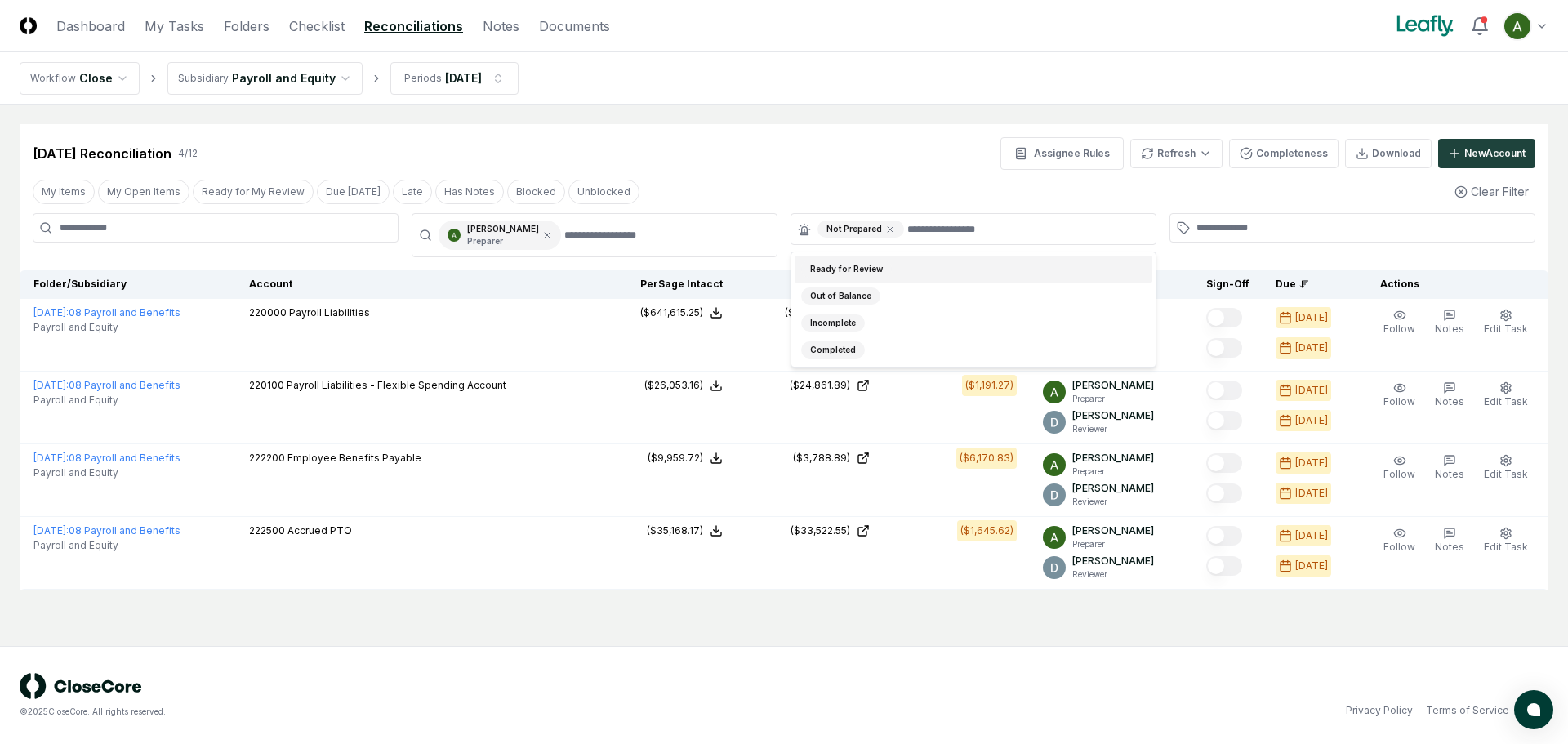
click at [798, 115] on main "Cancel Reassign Jul 2025 Reconciliation 4 / 12 Assignee Rules Refresh Completen…" at bounding box center [784, 375] width 1568 height 541
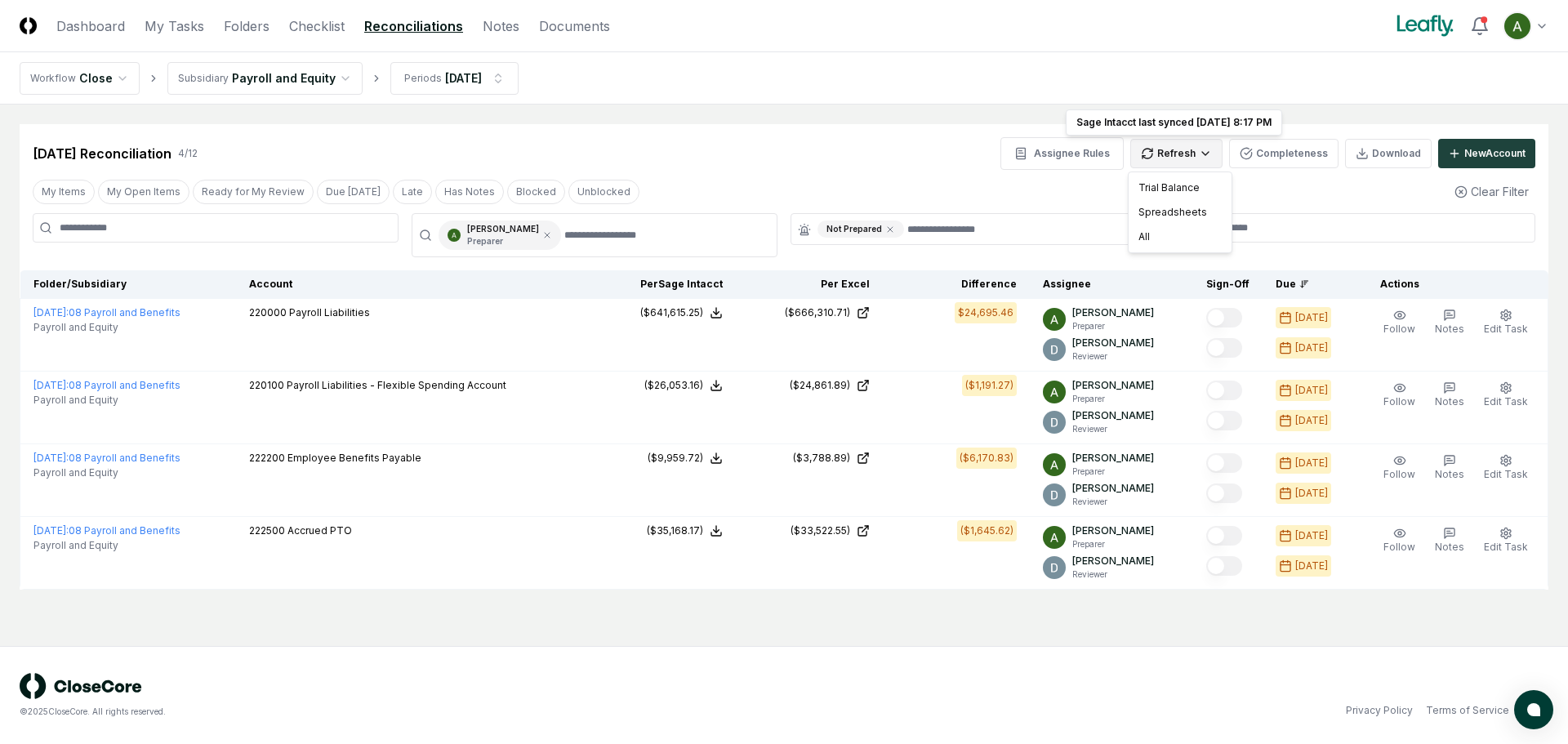
click at [1168, 150] on html "CloseCore Dashboard My Tasks Folders Checklist Reconciliations Notes Documents …" at bounding box center [784, 372] width 1568 height 744
click at [1169, 216] on div "Spreadsheets" at bounding box center [1180, 212] width 97 height 24
click at [1167, 149] on html "CloseCore Dashboard My Tasks Folders Checklist Reconciliations Notes Documents …" at bounding box center [784, 372] width 1568 height 744
click at [1152, 243] on div "All" at bounding box center [1180, 236] width 97 height 24
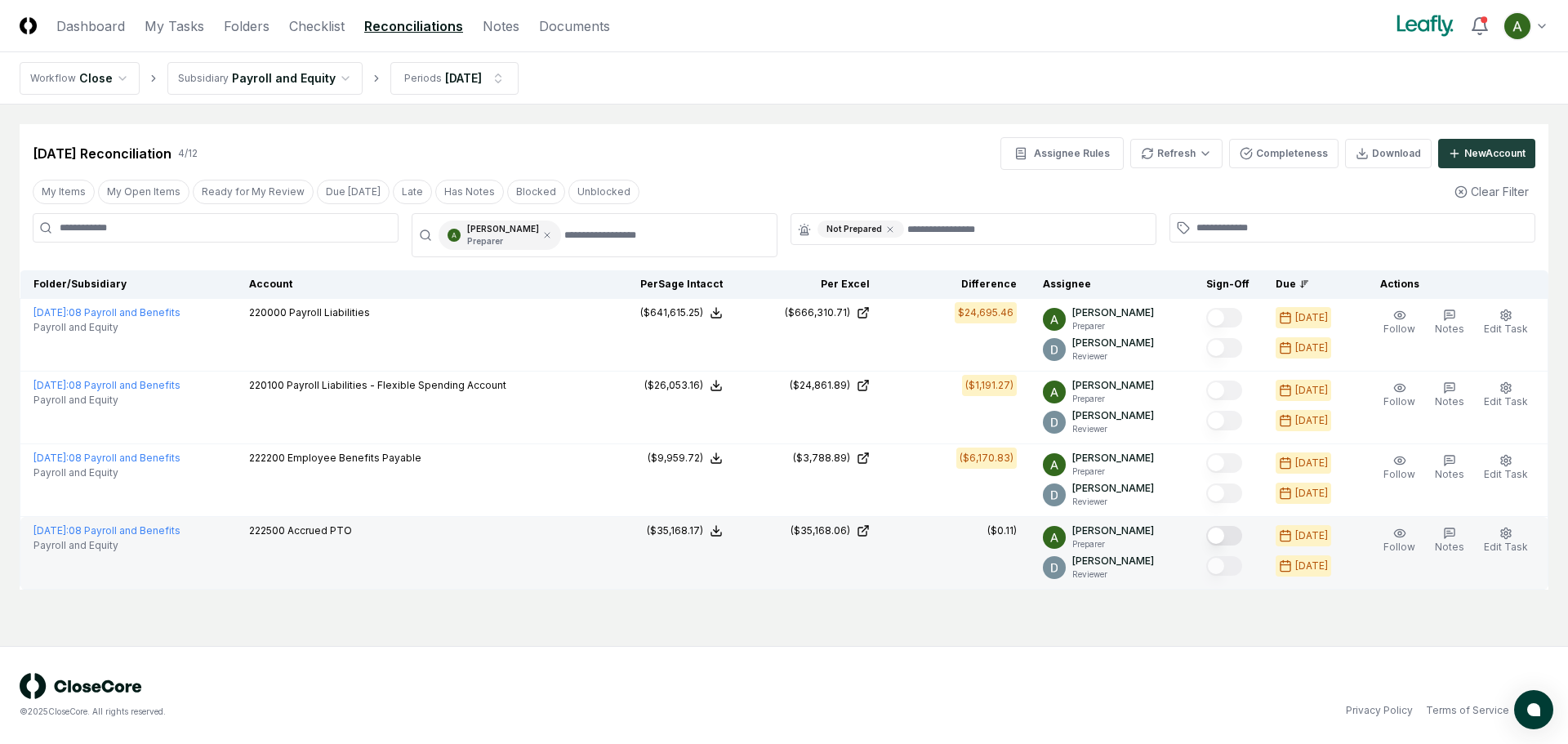
click at [1242, 535] on button "Mark complete" at bounding box center [1224, 535] width 36 height 20
click at [1182, 154] on html "CloseCore Dashboard My Tasks Folders Checklist Reconciliations Notes Documents …" at bounding box center [784, 372] width 1568 height 744
click at [1168, 236] on div "All" at bounding box center [1180, 236] width 97 height 24
click at [1160, 152] on html "CloseCore Dashboard My Tasks Folders Checklist Reconciliations Notes Documents …" at bounding box center [784, 372] width 1568 height 744
click at [1154, 233] on div "All" at bounding box center [1180, 236] width 97 height 24
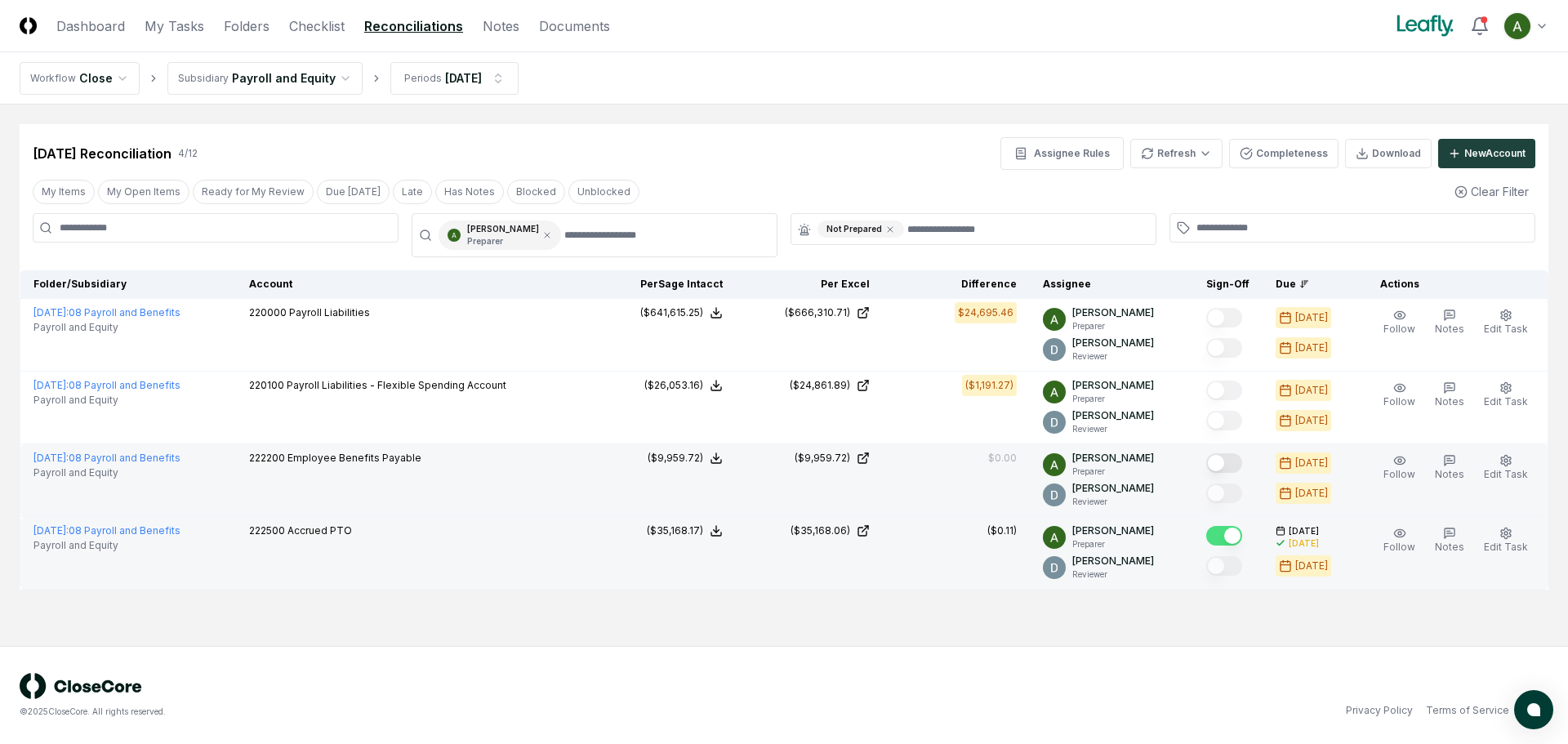
click at [1242, 460] on button "Mark complete" at bounding box center [1224, 463] width 36 height 20
click at [1183, 148] on html "CloseCore Dashboard My Tasks Folders Checklist Reconciliations Notes Documents …" at bounding box center [784, 372] width 1568 height 744
click at [1151, 234] on div "All" at bounding box center [1180, 236] width 97 height 24
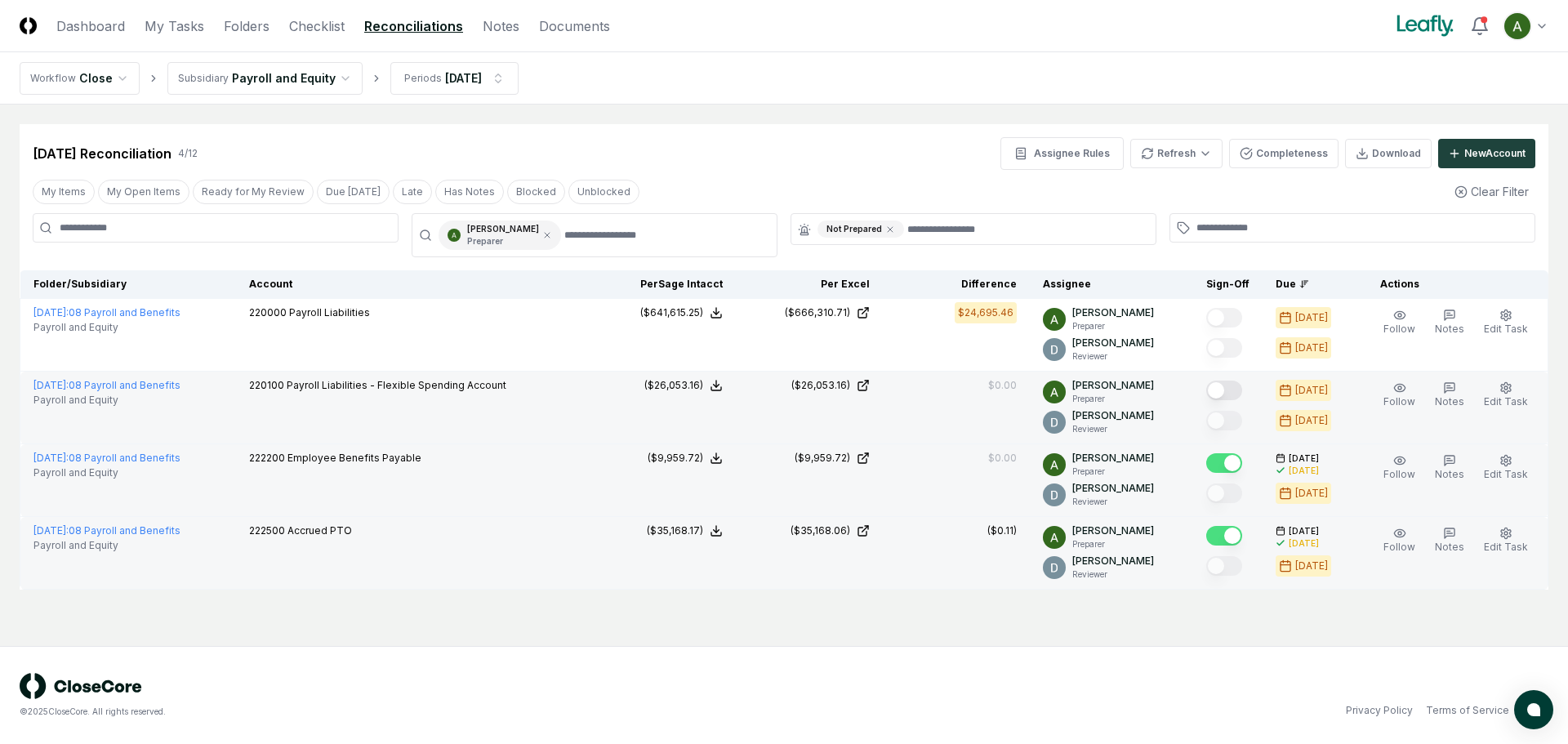
click at [1235, 384] on button "Mark complete" at bounding box center [1224, 390] width 36 height 20
click at [1167, 146] on html "CloseCore Dashboard My Tasks Folders Checklist Reconciliations Notes Documents …" at bounding box center [784, 372] width 1568 height 744
click at [1148, 236] on div "All" at bounding box center [1180, 236] width 97 height 24
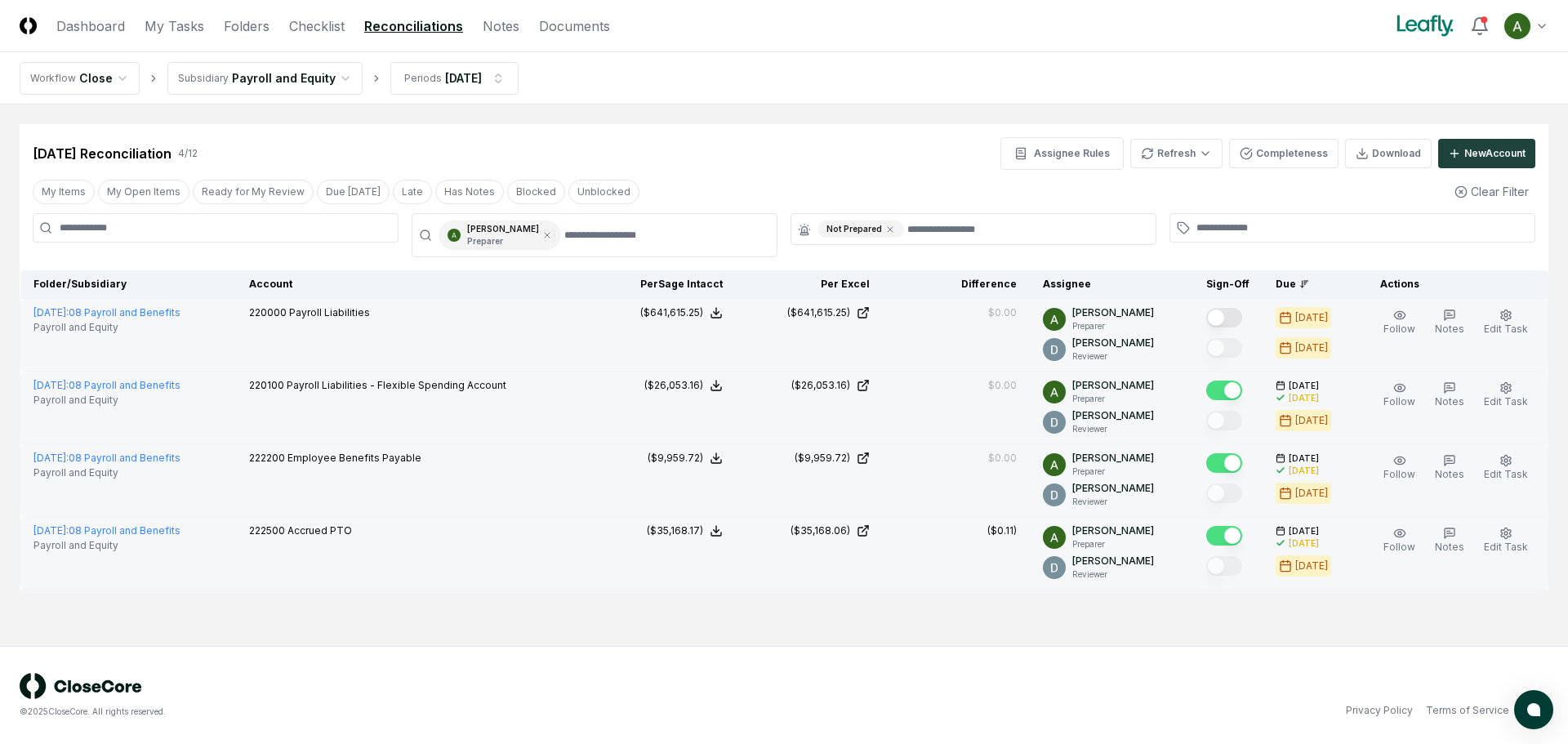
click at [1242, 313] on button "Mark complete" at bounding box center [1224, 318] width 36 height 20
click at [307, 82] on html "CloseCore Dashboard My Tasks Folders Checklist Reconciliations Notes Documents …" at bounding box center [784, 372] width 1568 height 744
click at [497, 142] on html "CloseCore Dashboard My Tasks Folders Checklist Reconciliations Notes Documents …" at bounding box center [784, 372] width 1568 height 744
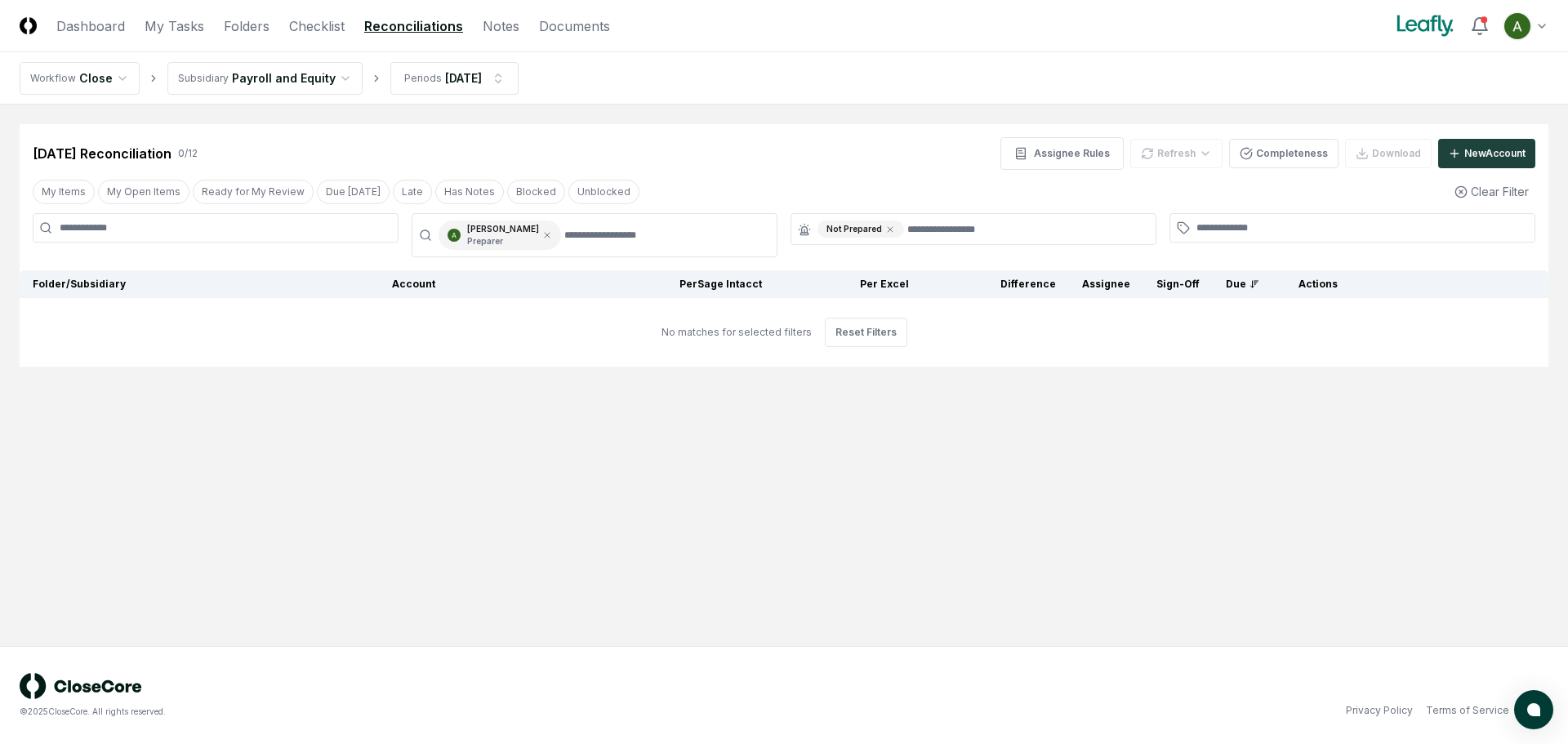
click at [339, 83] on html "CloseCore Dashboard My Tasks Folders Checklist Reconciliations Notes Documents …" at bounding box center [784, 372] width 1568 height 744
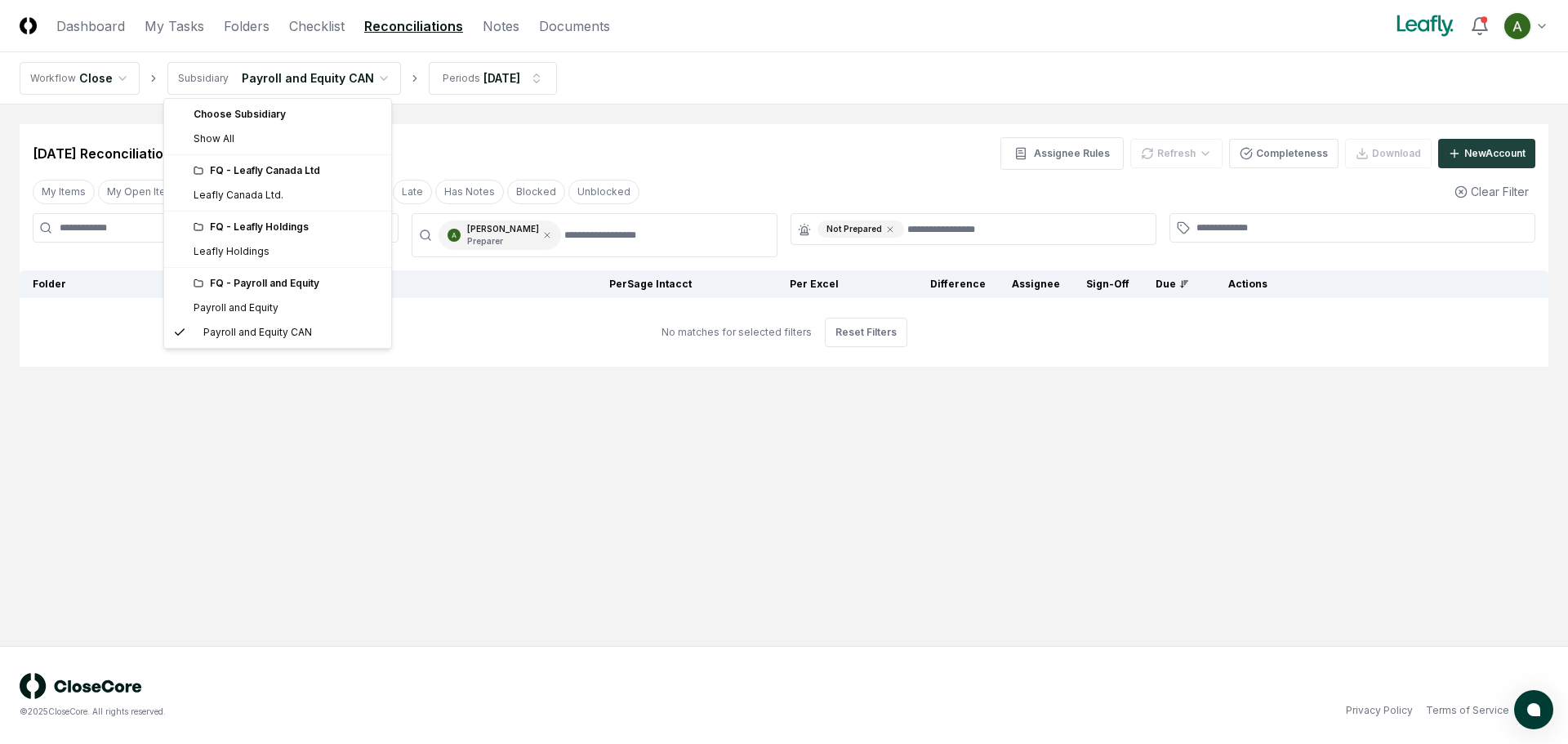
click at [329, 86] on html "CloseCore Dashboard My Tasks Folders Checklist Reconciliations Notes Documents …" at bounding box center [784, 372] width 1568 height 744
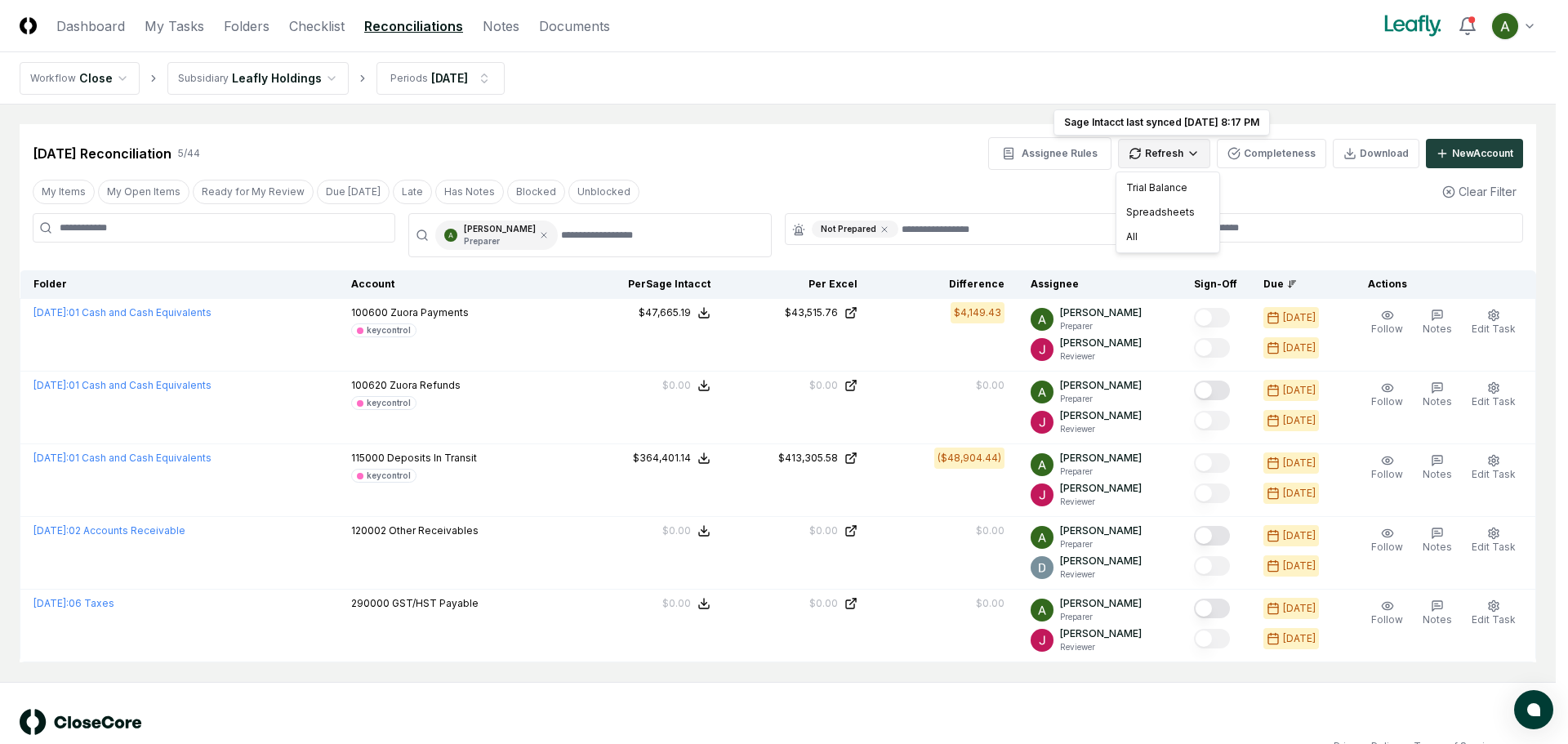
click at [1179, 155] on html "CloseCore Dashboard My Tasks Folders Checklist Reconciliations Notes Documents …" at bounding box center [784, 389] width 1568 height 779
click at [1139, 238] on div "All" at bounding box center [1168, 236] width 97 height 24
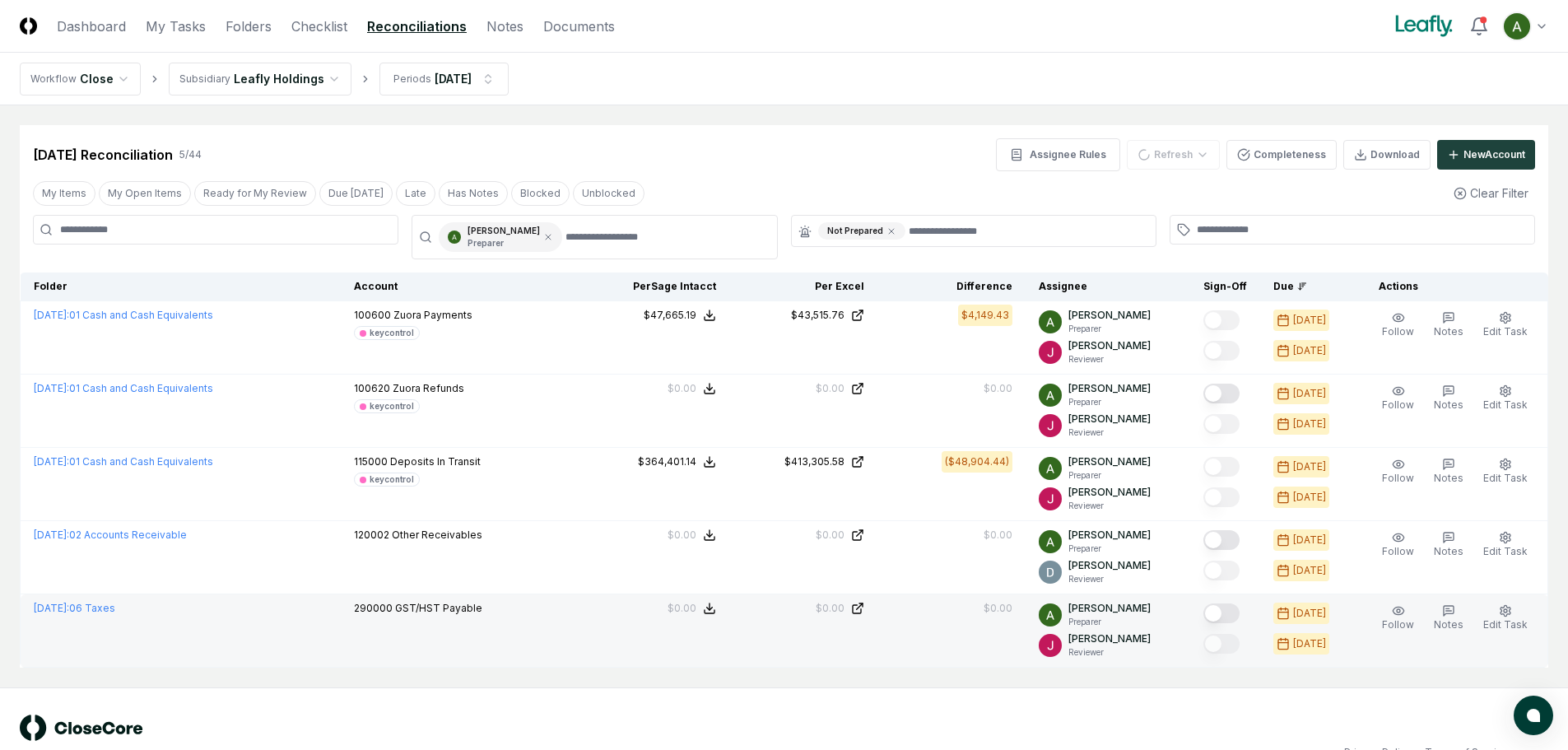
click at [1237, 618] on button "Mark complete" at bounding box center [1222, 613] width 37 height 20
click at [1223, 613] on button "Mark complete" at bounding box center [1222, 613] width 37 height 20
drag, startPoint x: 1240, startPoint y: 614, endPoint x: 1229, endPoint y: 631, distance: 20.2
click at [1239, 614] on button "Mark complete" at bounding box center [1222, 613] width 37 height 20
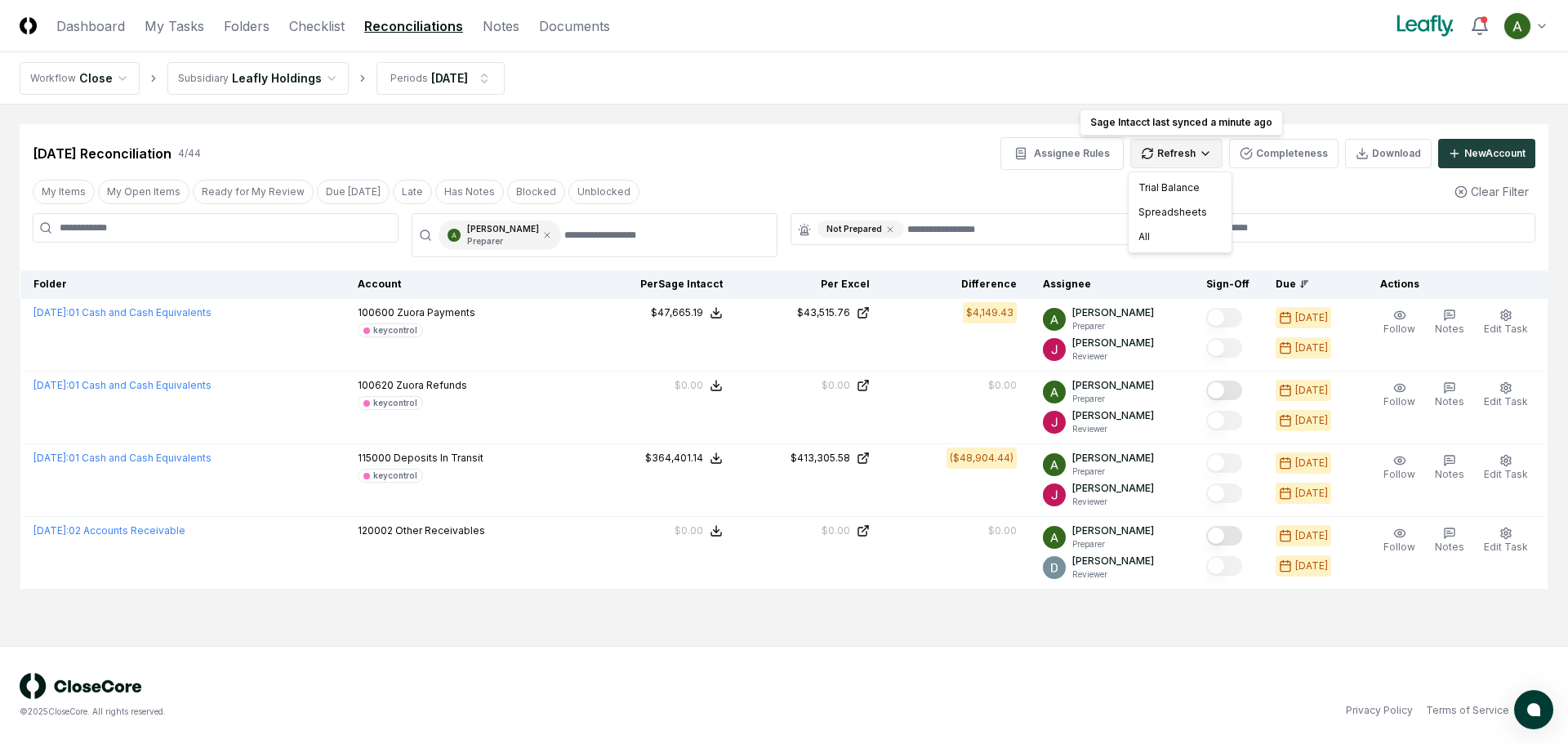
click at [1160, 160] on html "CloseCore Dashboard My Tasks Folders Checklist Reconciliations Notes Documents …" at bounding box center [784, 372] width 1568 height 744
click at [1162, 237] on div "All" at bounding box center [1180, 236] width 97 height 24
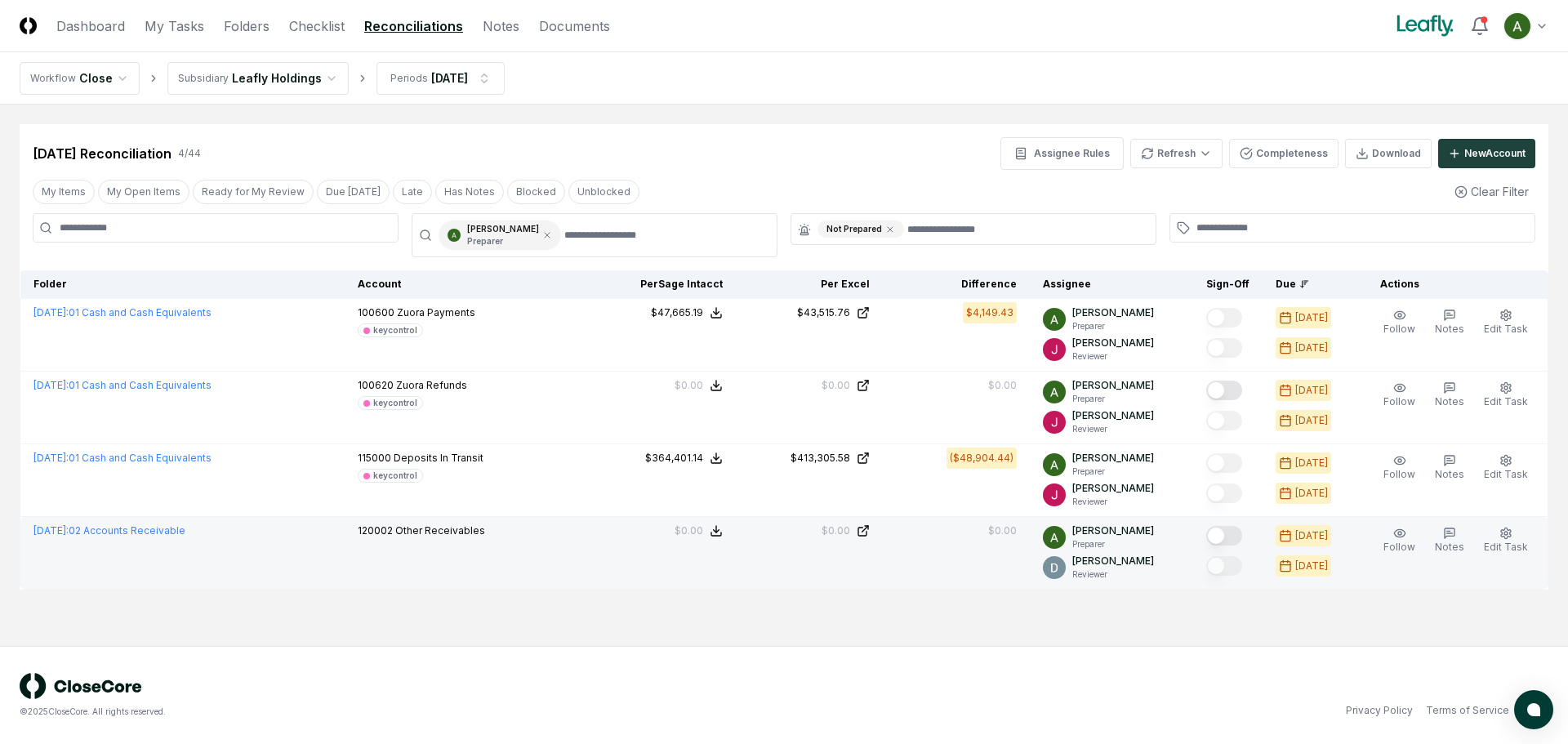
click at [1237, 535] on button "Mark complete" at bounding box center [1224, 535] width 36 height 20
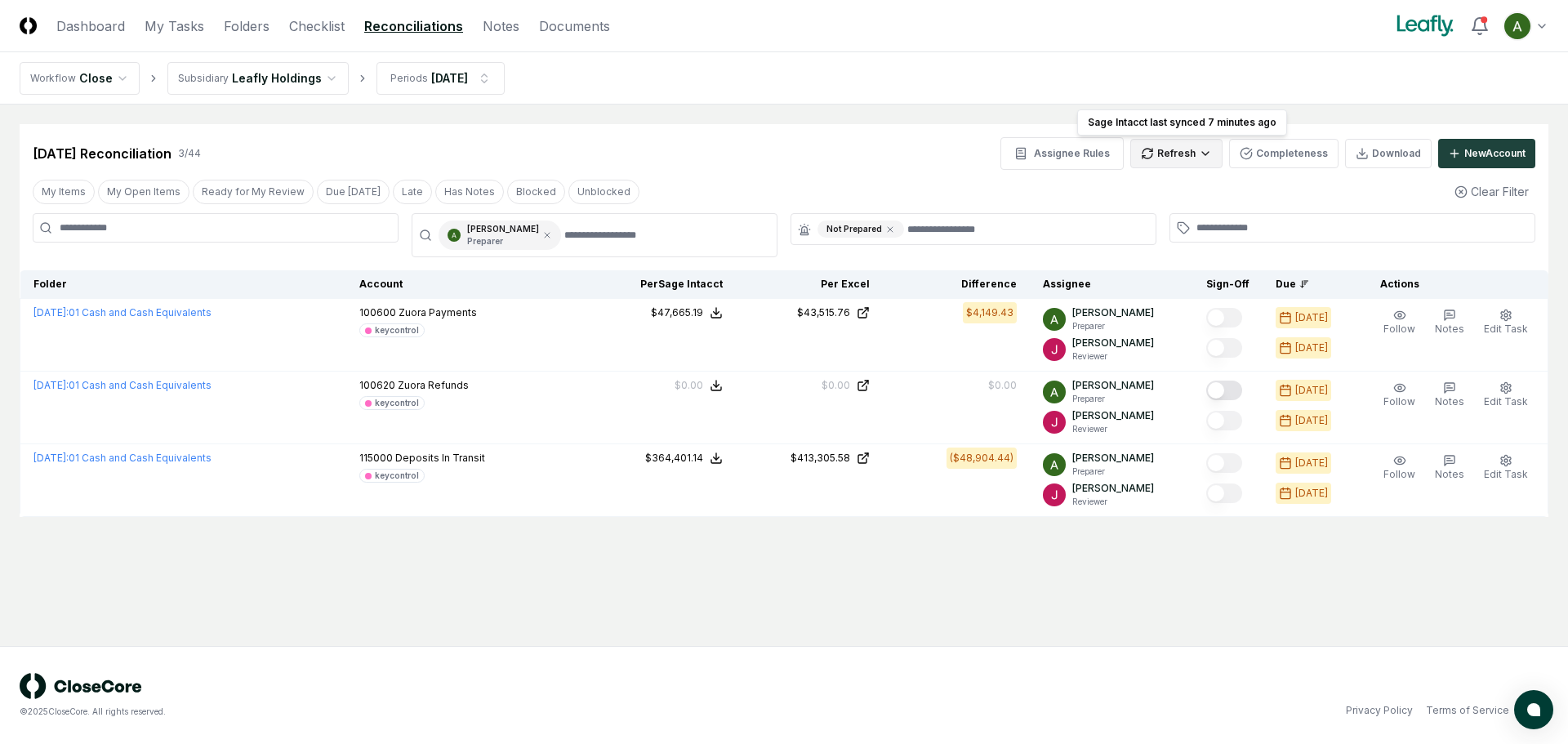
click at [1177, 168] on html "CloseCore Dashboard My Tasks Folders Checklist Reconciliations Notes Documents …" at bounding box center [784, 372] width 1568 height 744
click at [1175, 236] on div "All" at bounding box center [1180, 236] width 97 height 24
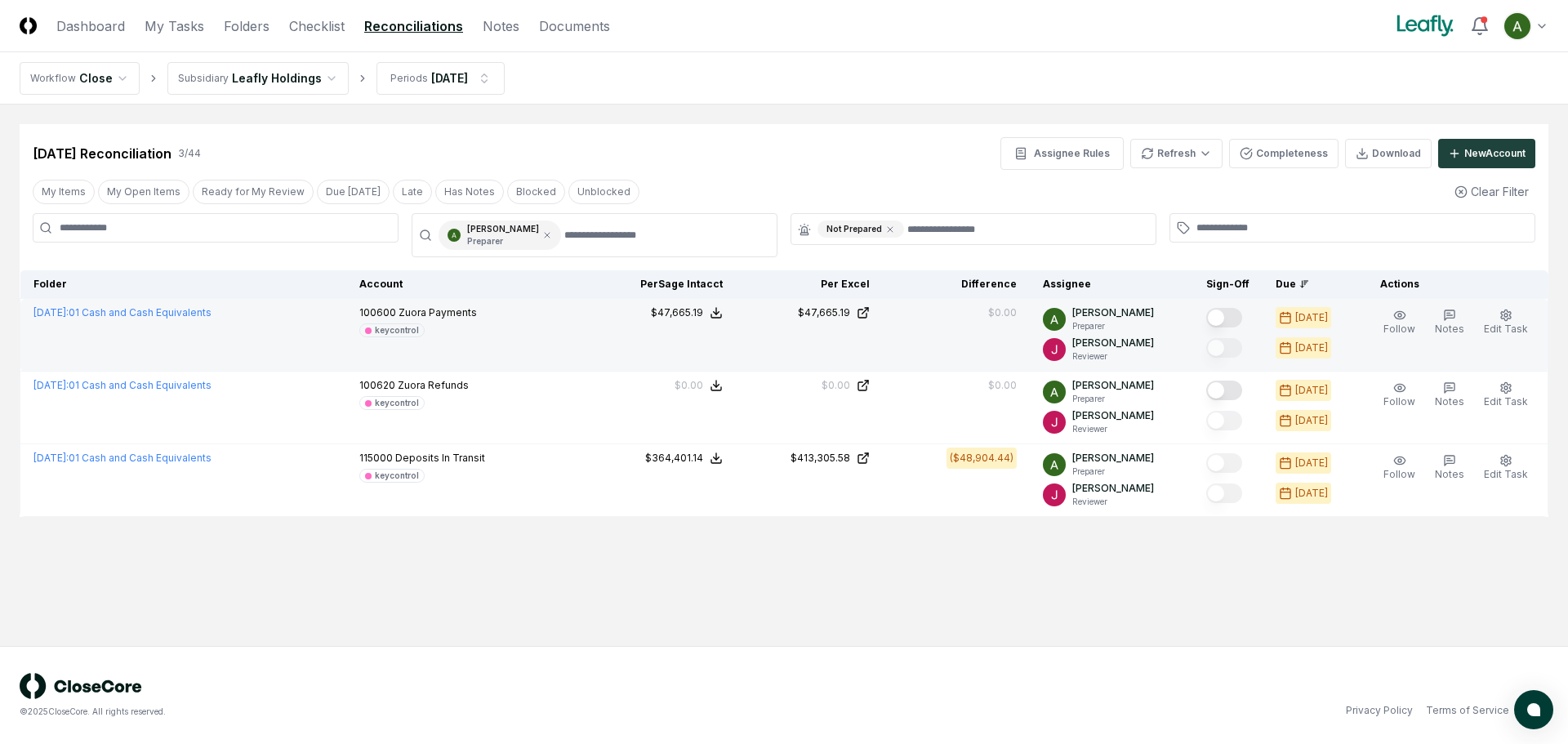
click at [1242, 315] on button "Mark complete" at bounding box center [1224, 318] width 36 height 20
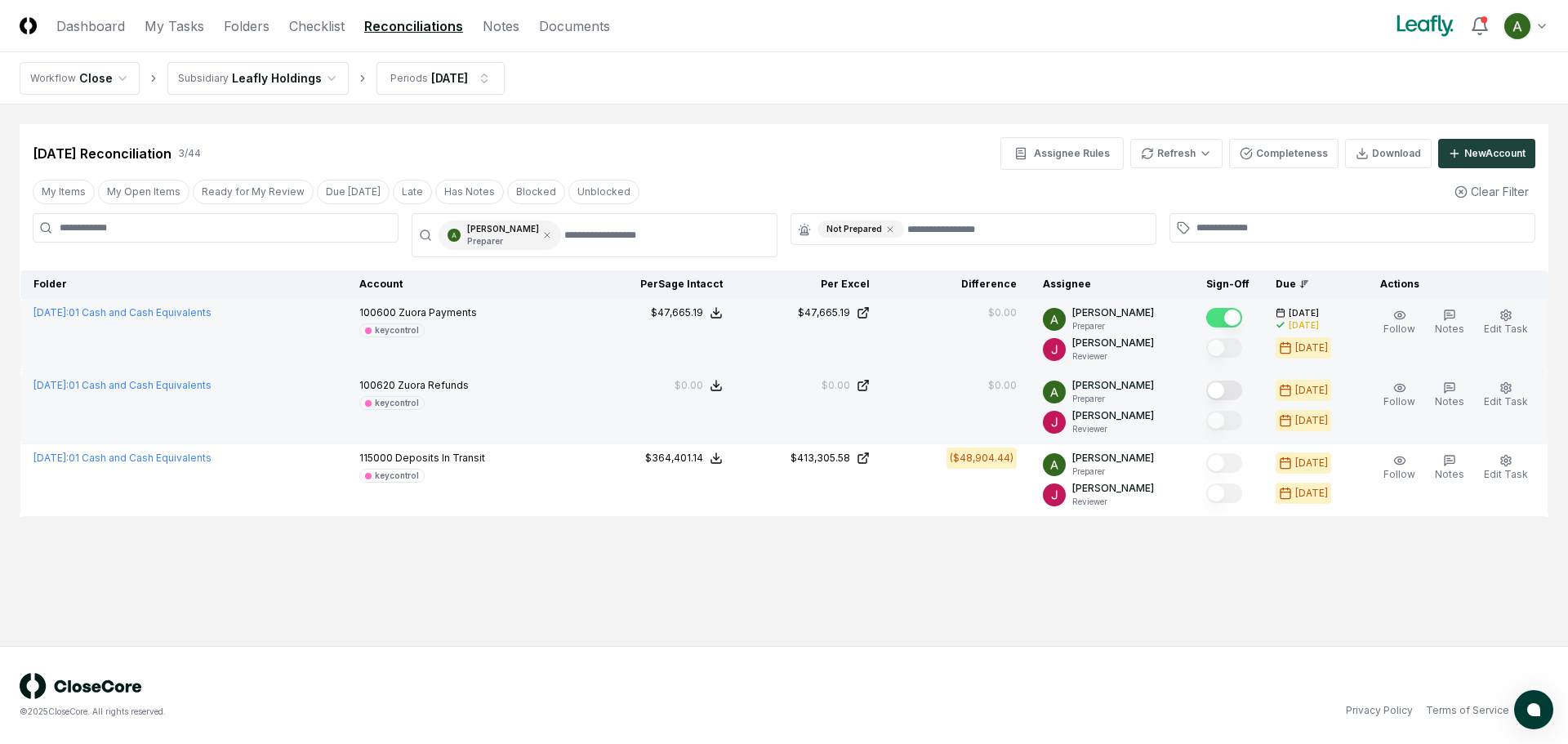
click at [1242, 388] on button "Mark complete" at bounding box center [1224, 390] width 36 height 20
click at [1182, 150] on html "CloseCore Dashboard My Tasks Folders Checklist Reconciliations Notes Documents …" at bounding box center [784, 372] width 1568 height 744
click at [1164, 234] on div "All" at bounding box center [1180, 236] width 97 height 24
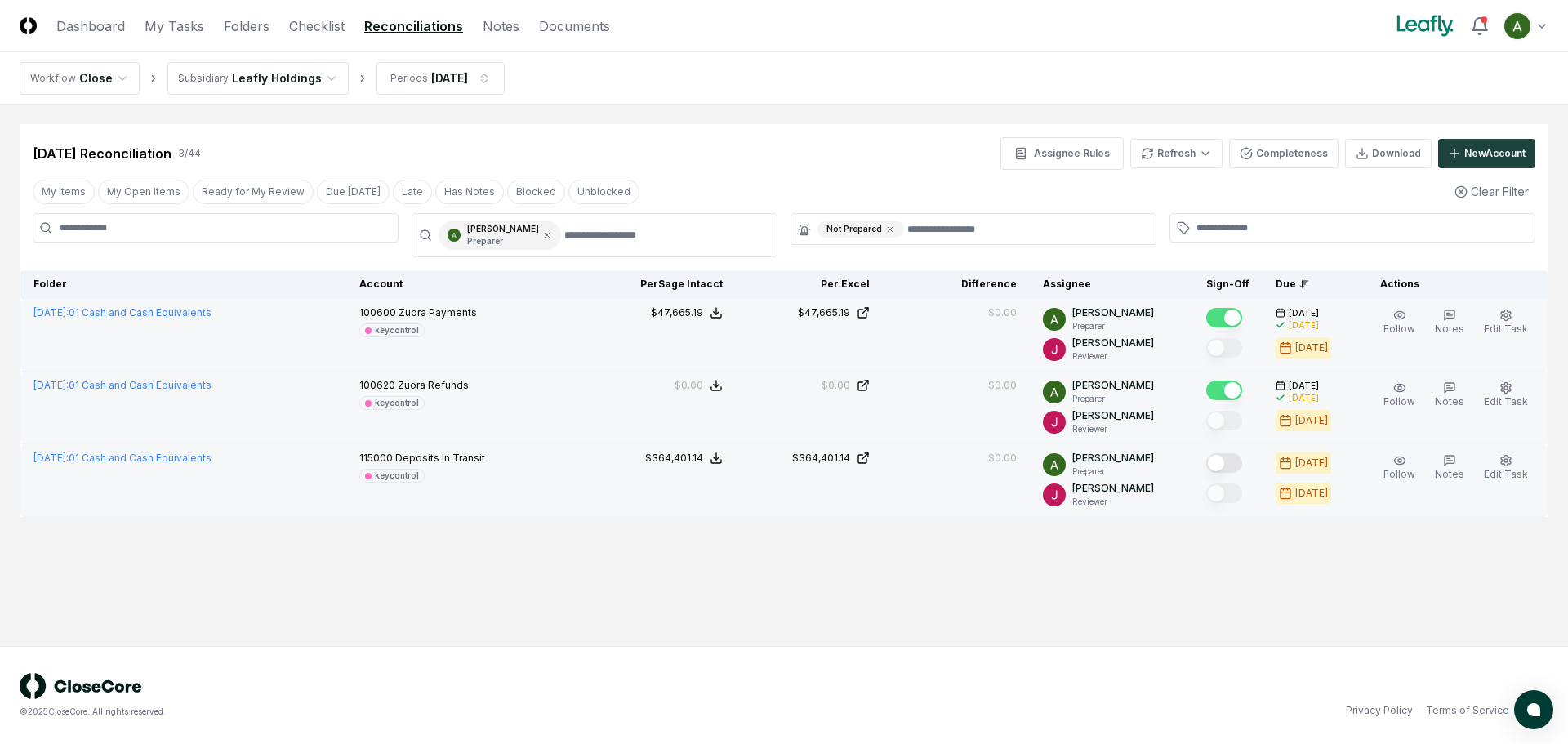
click at [1242, 463] on button "Mark complete" at bounding box center [1224, 463] width 36 height 20
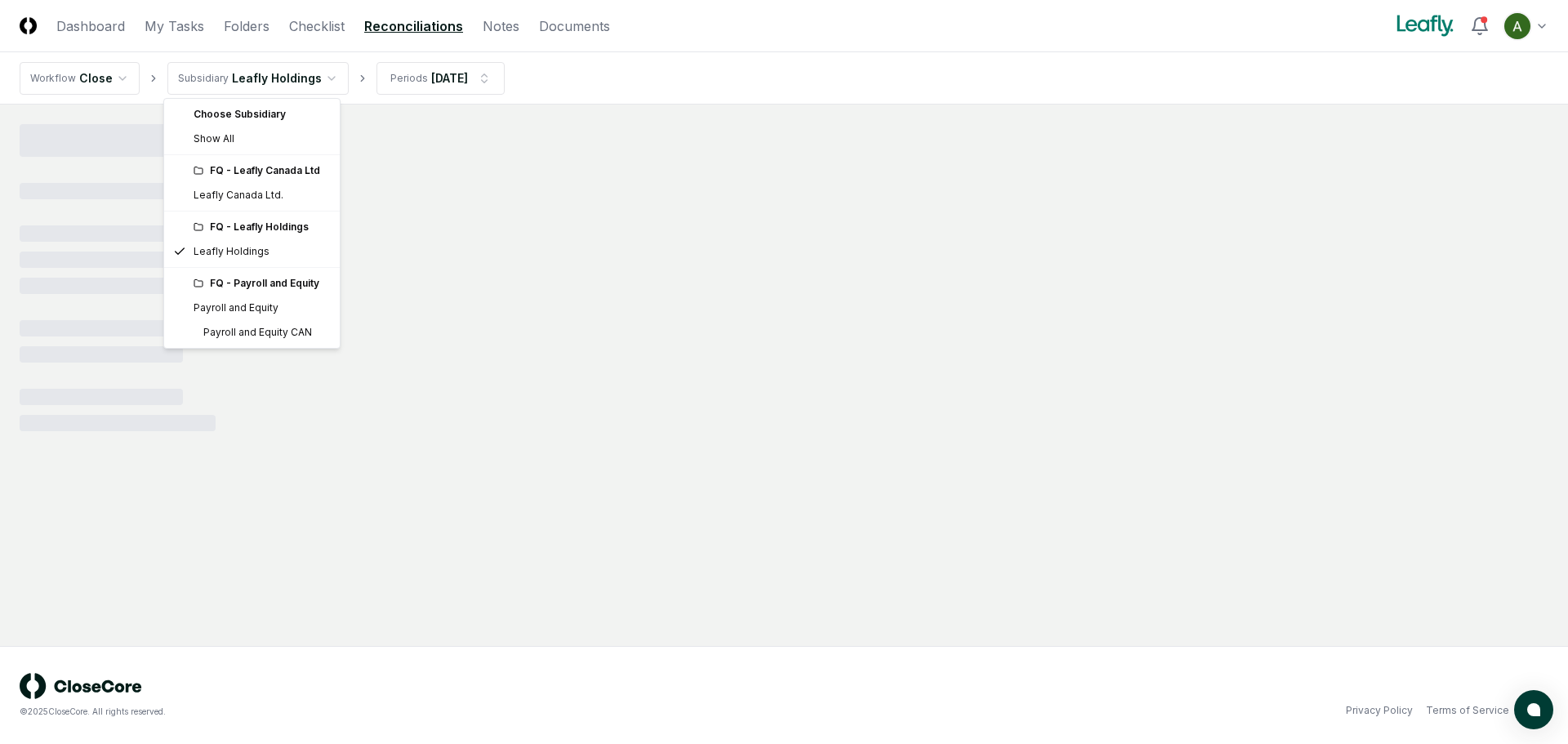
click at [289, 85] on html "CloseCore Dashboard My Tasks Folders Checklist Reconciliations Notes Documents …" at bounding box center [784, 372] width 1568 height 744
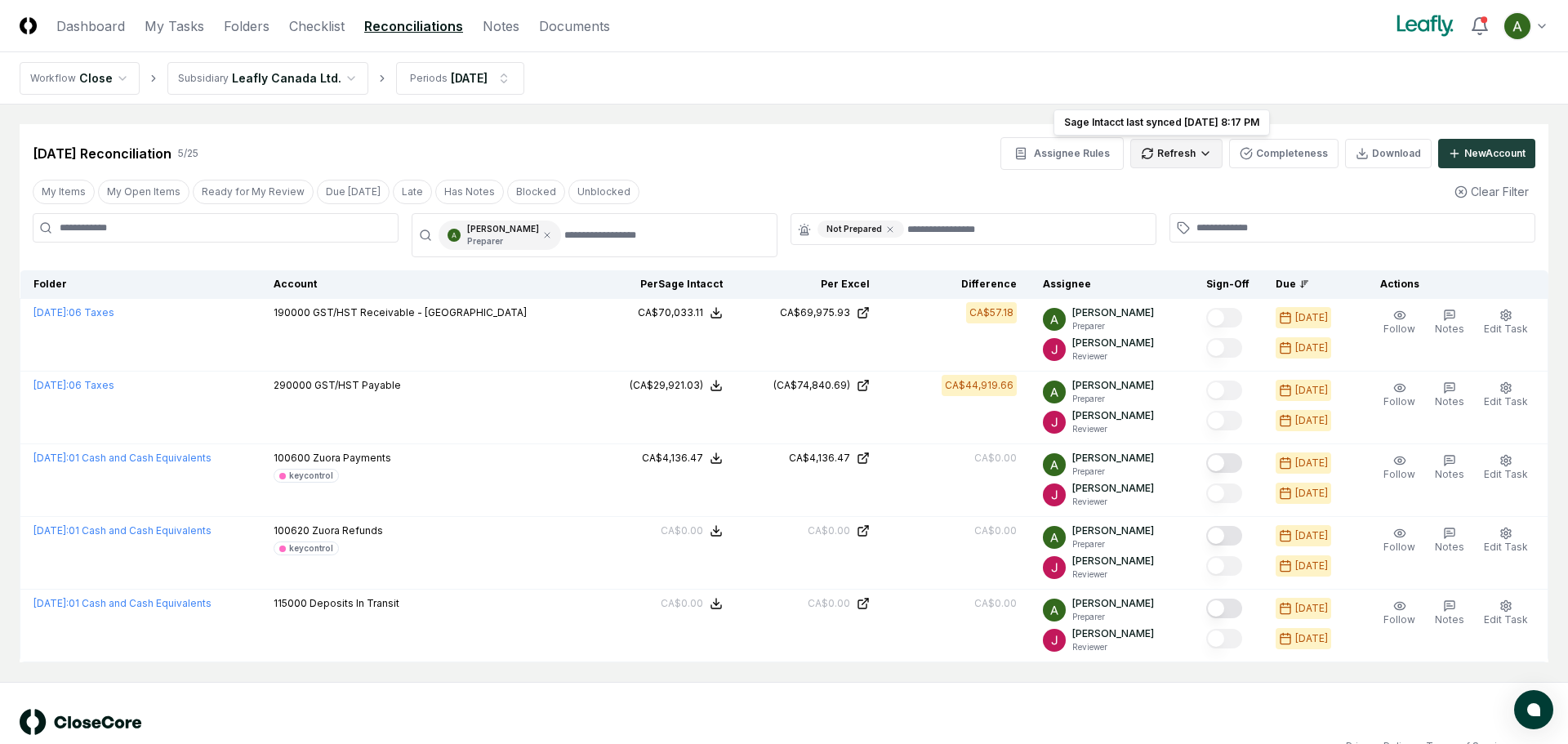
click at [1152, 152] on html "CloseCore Dashboard My Tasks Folders Checklist Reconciliations Notes Documents …" at bounding box center [784, 389] width 1568 height 779
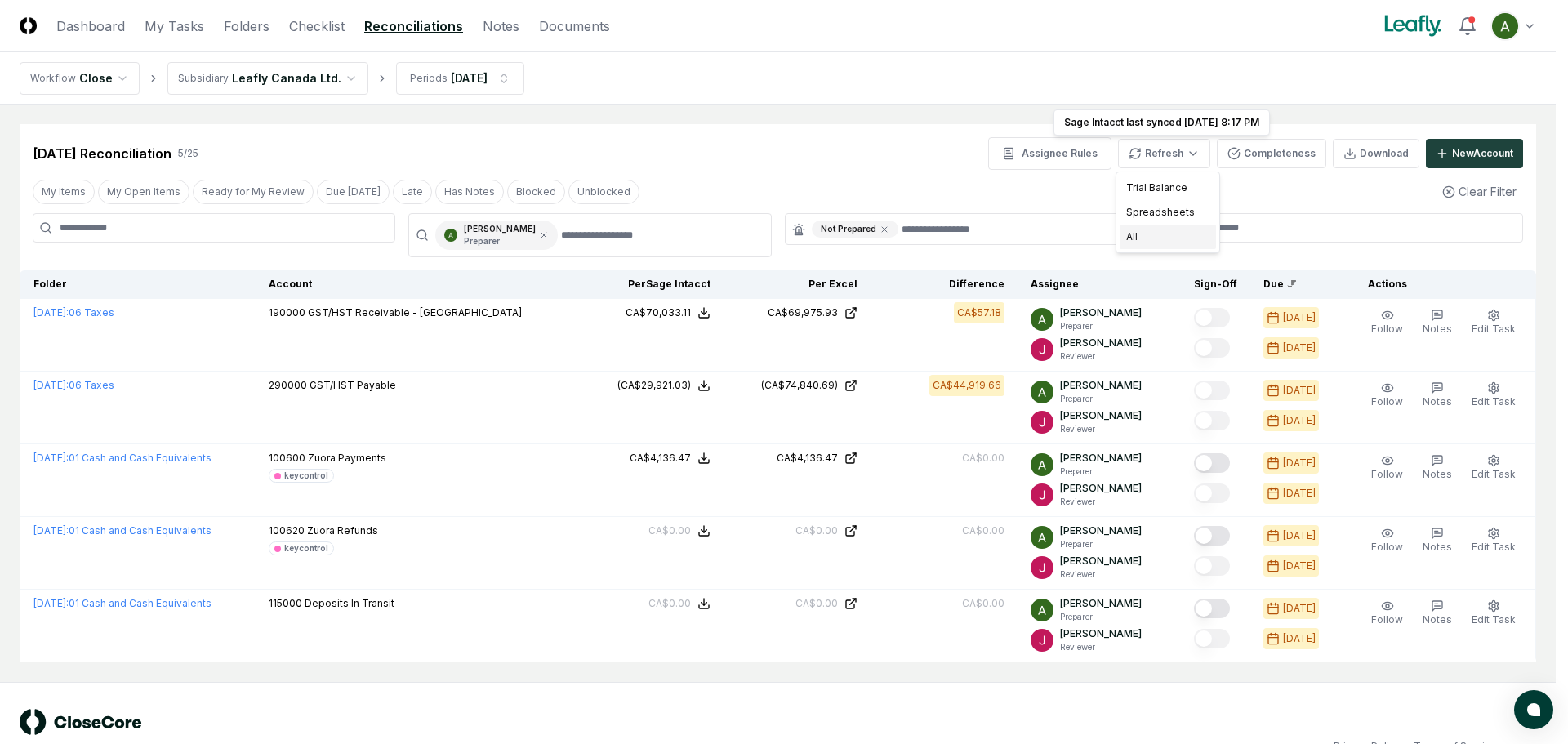
click at [1148, 241] on div "All" at bounding box center [1168, 236] width 97 height 24
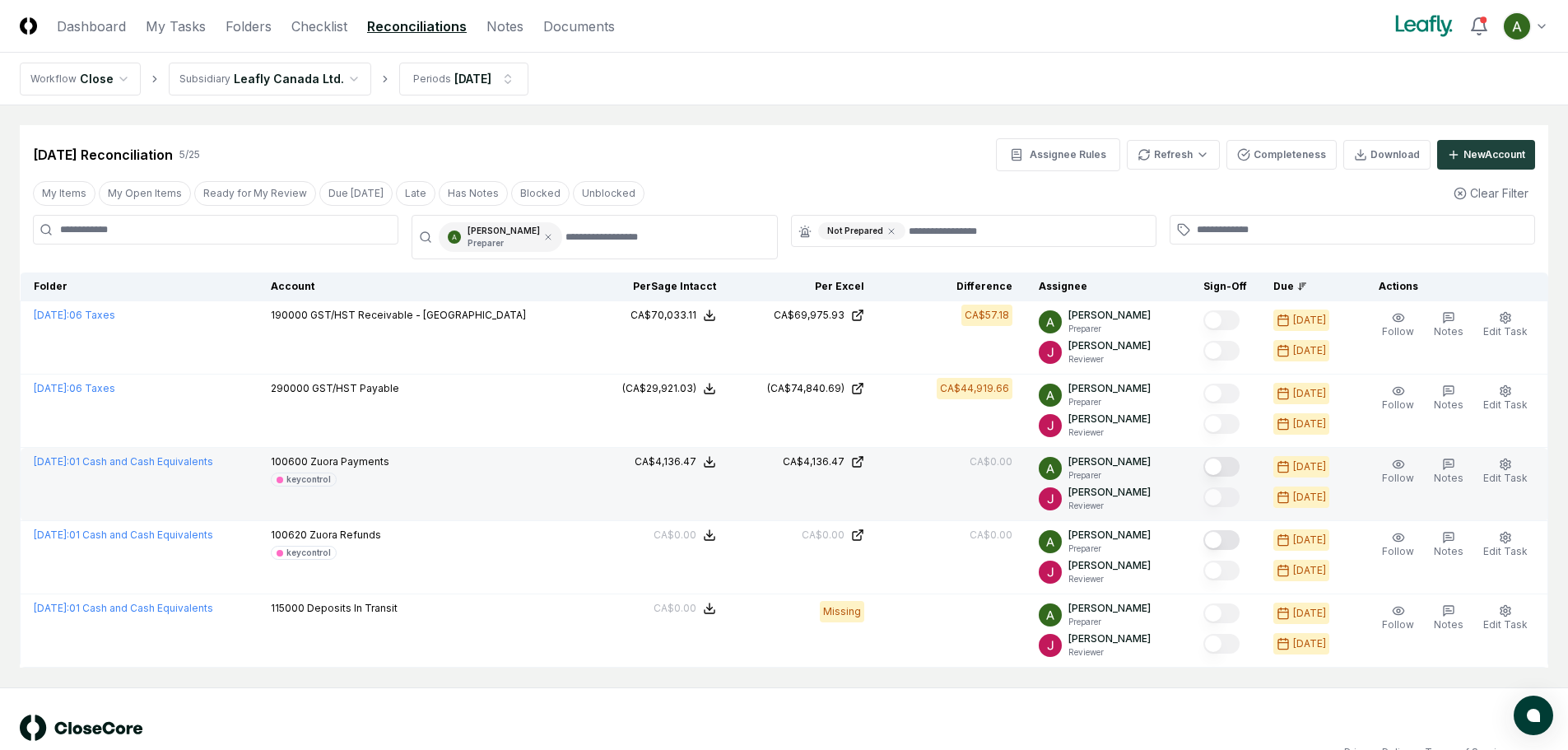
click at [1239, 472] on button "Mark complete" at bounding box center [1222, 466] width 37 height 20
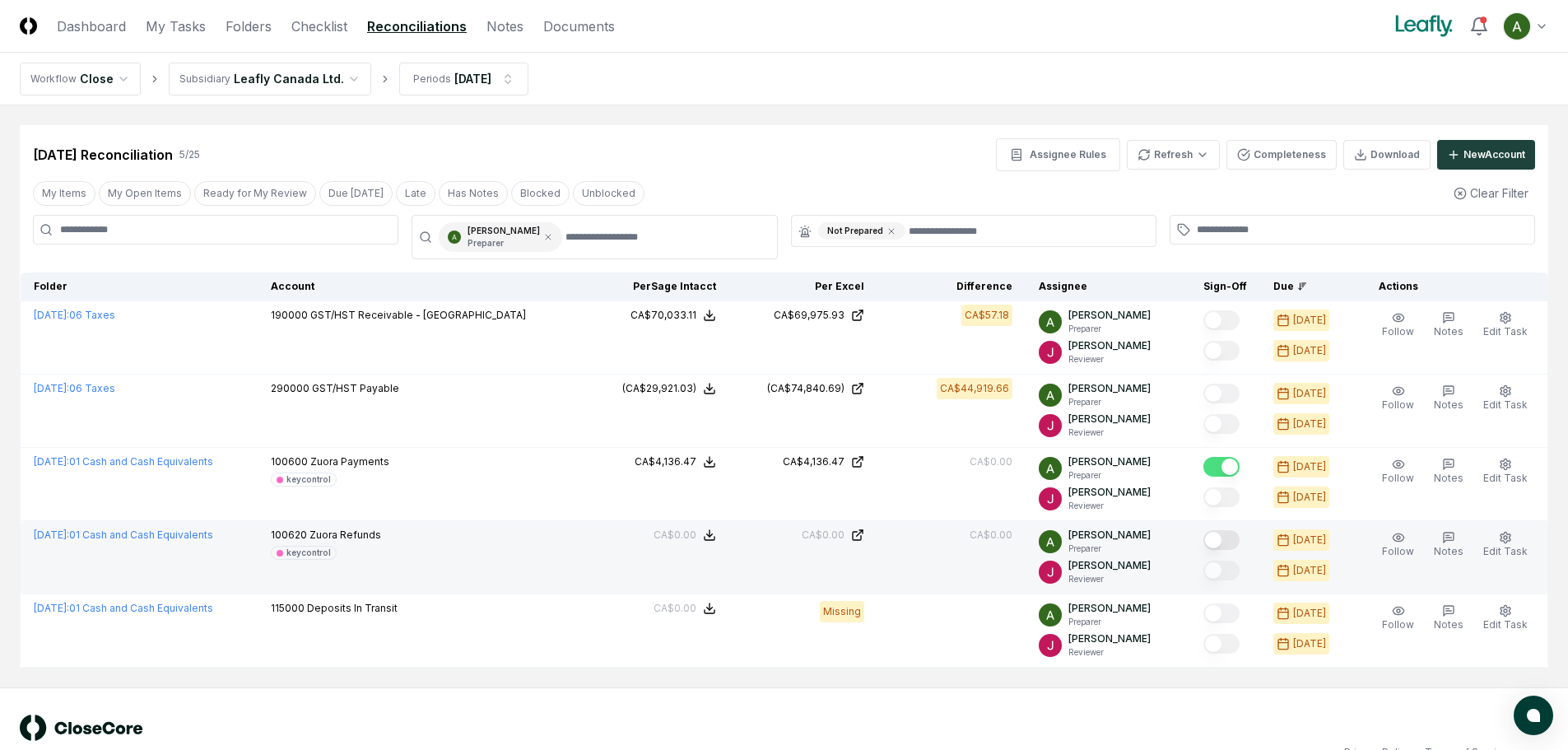
click at [1235, 536] on button "Mark complete" at bounding box center [1222, 539] width 37 height 20
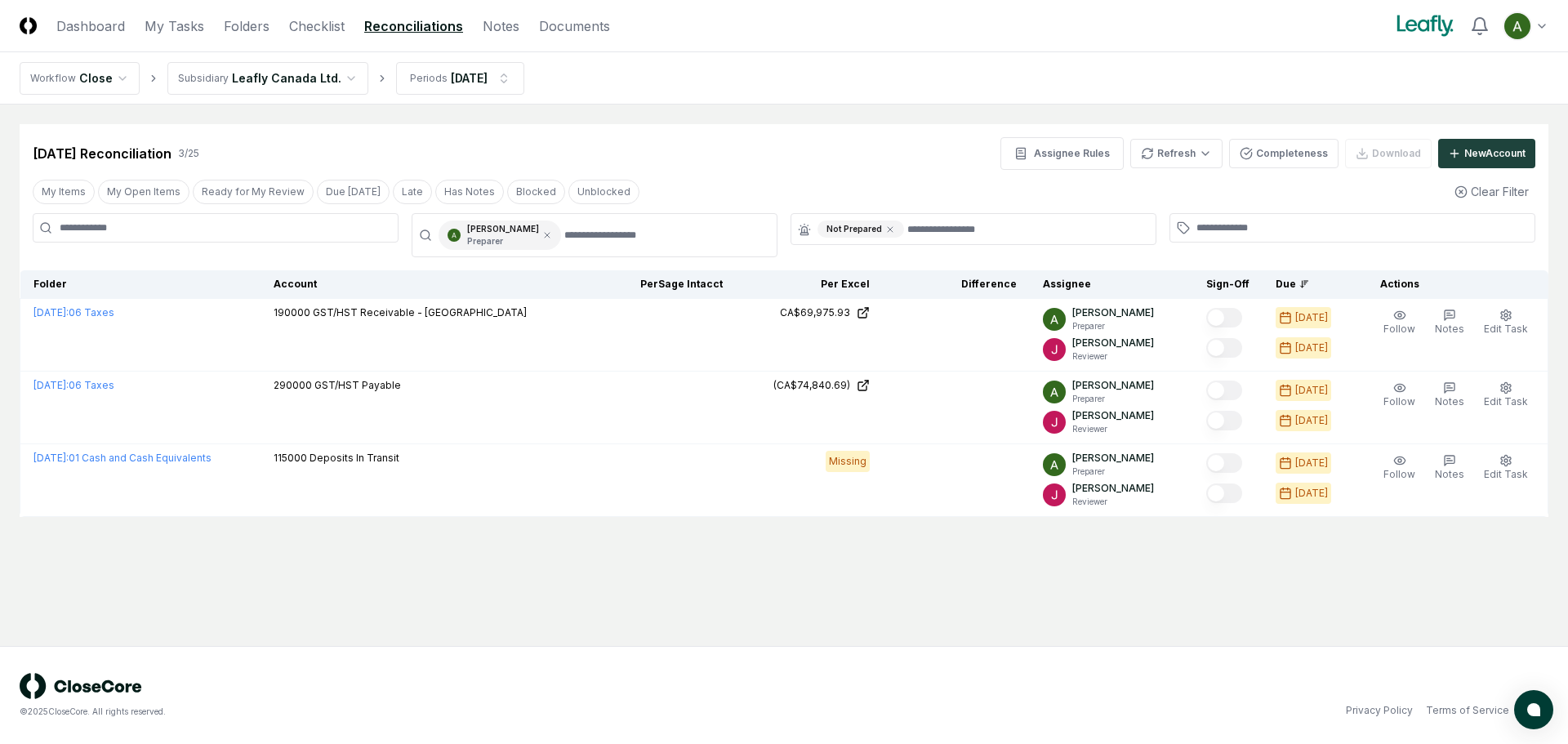
click at [1160, 157] on html "CloseCore Dashboard My Tasks Folders Checklist Reconciliations Notes Documents …" at bounding box center [784, 372] width 1568 height 744
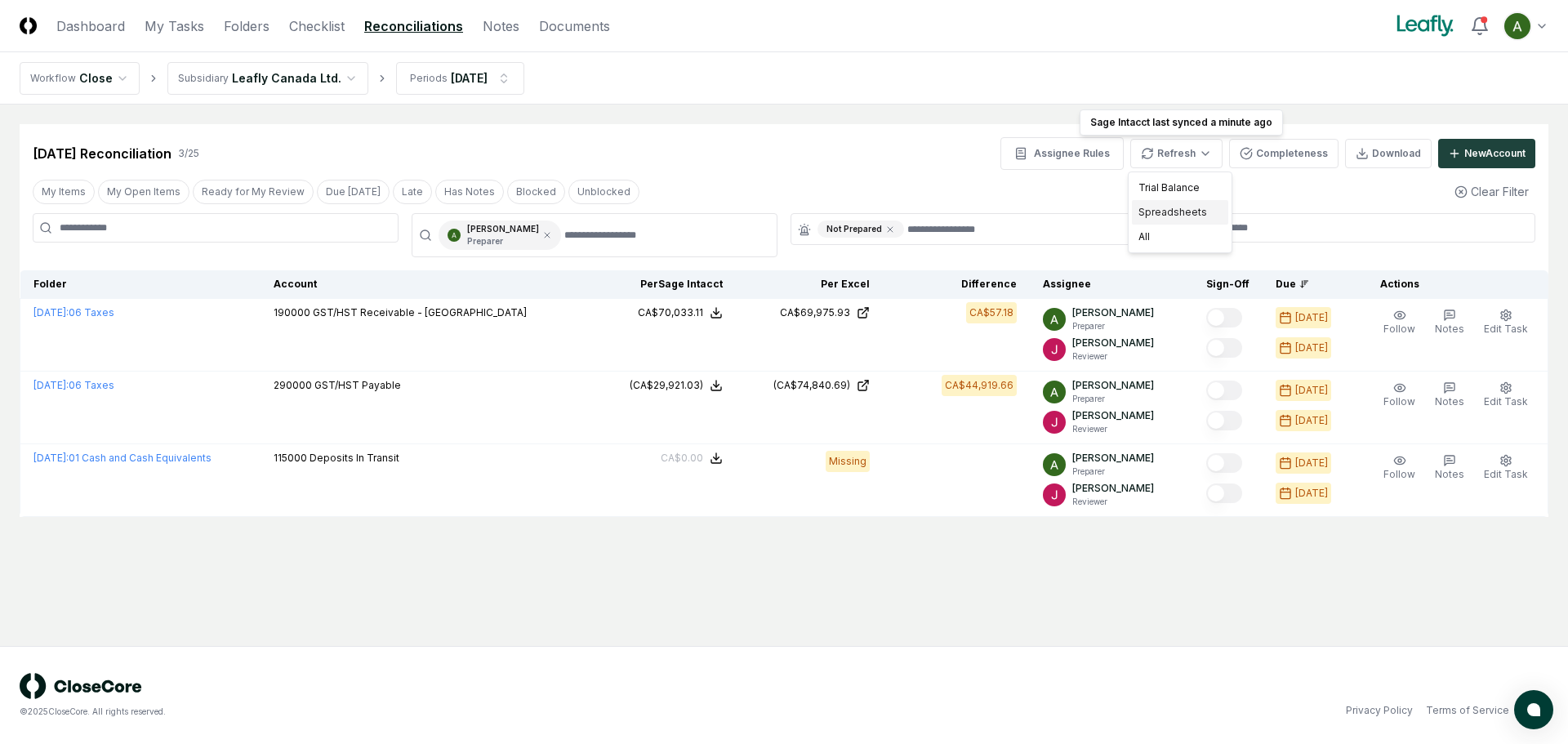
click at [1167, 210] on div "Spreadsheets" at bounding box center [1180, 212] width 97 height 24
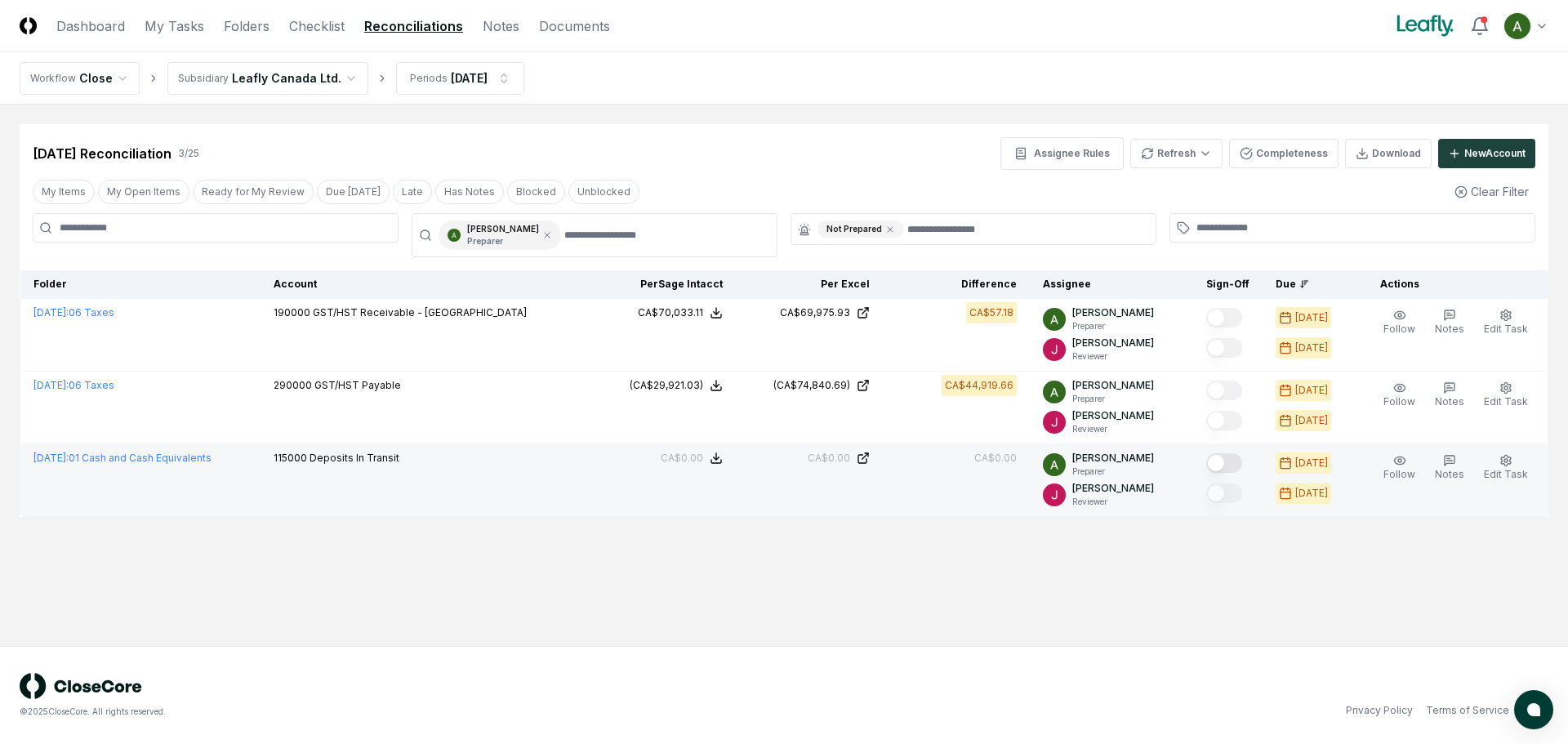
click at [1238, 463] on button "Mark complete" at bounding box center [1224, 463] width 36 height 20
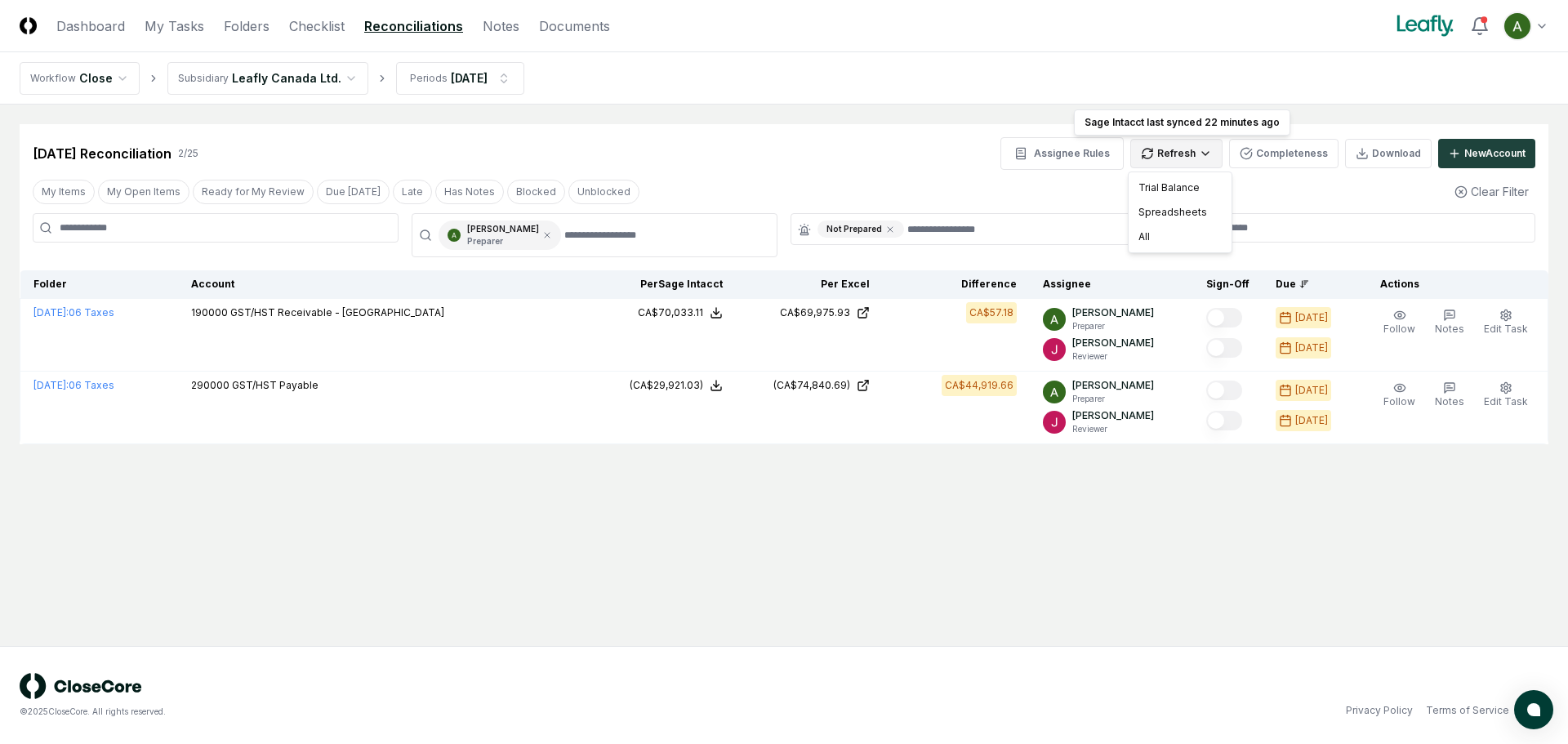
click at [1197, 162] on html "CloseCore Dashboard My Tasks Folders Checklist Reconciliations Notes Documents …" at bounding box center [784, 372] width 1568 height 744
click at [1157, 241] on div "All" at bounding box center [1180, 236] width 97 height 24
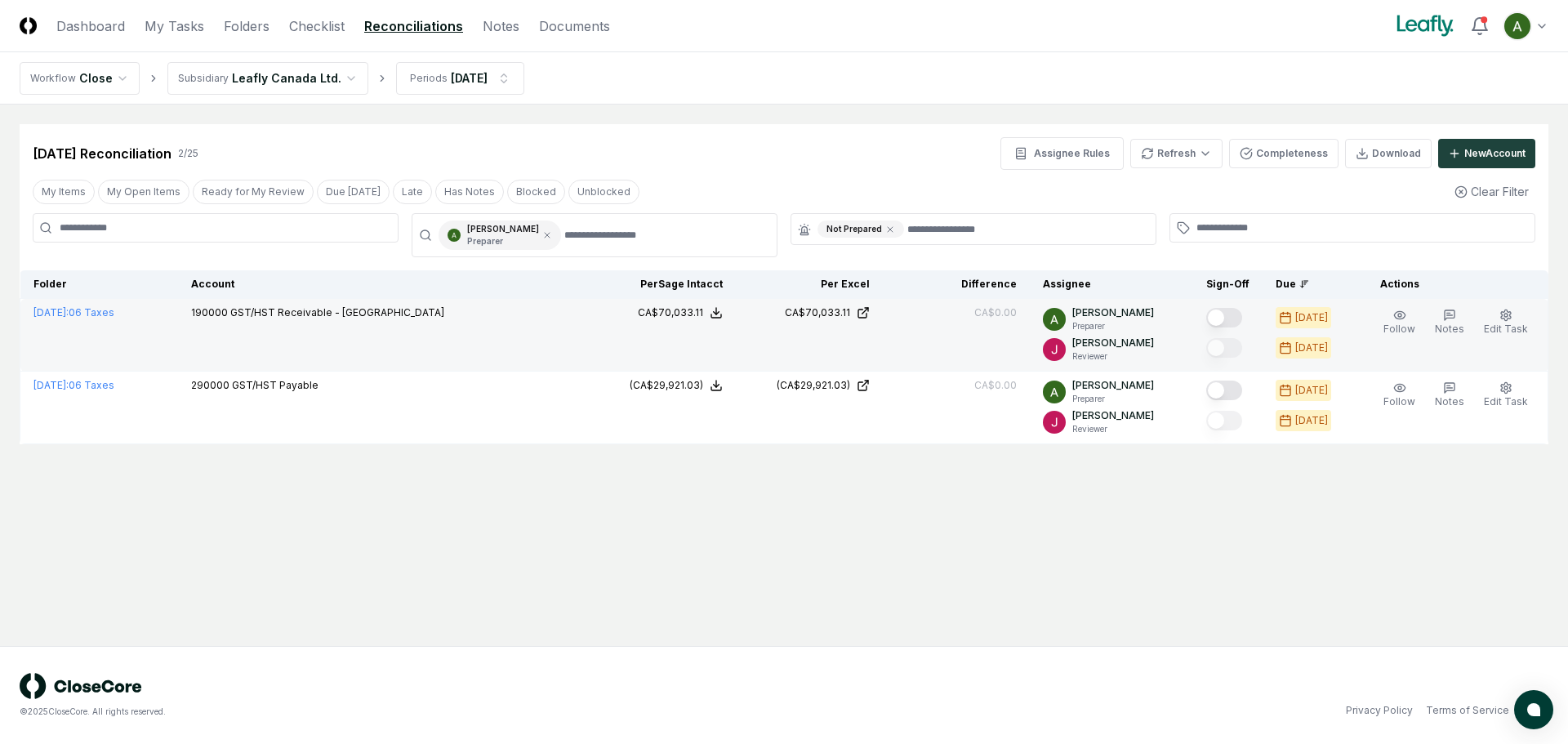
drag, startPoint x: 1243, startPoint y: 315, endPoint x: 1245, endPoint y: 325, distance: 10.2
click at [1242, 315] on button "Mark complete" at bounding box center [1224, 318] width 36 height 20
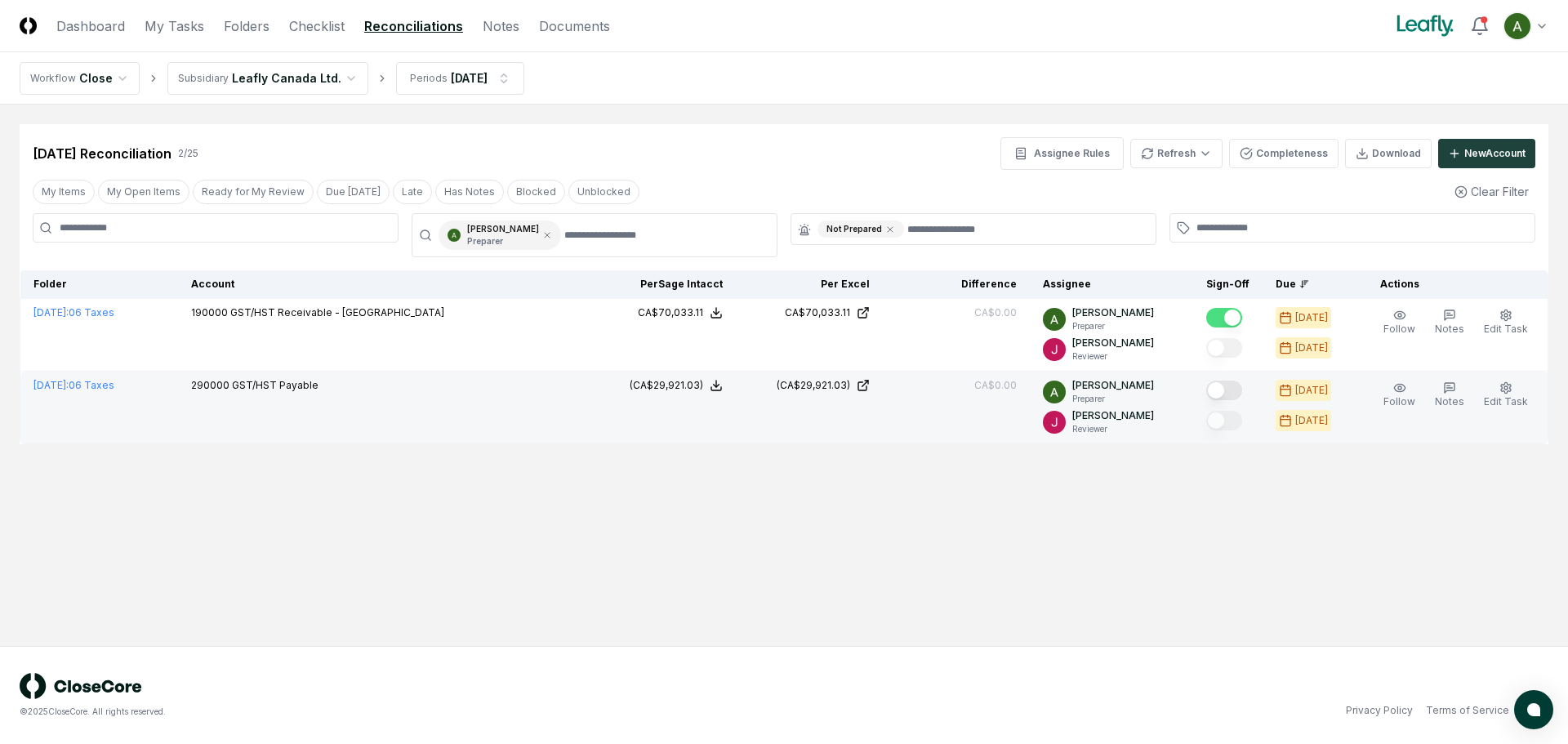
click at [1240, 384] on button "Mark complete" at bounding box center [1224, 390] width 36 height 20
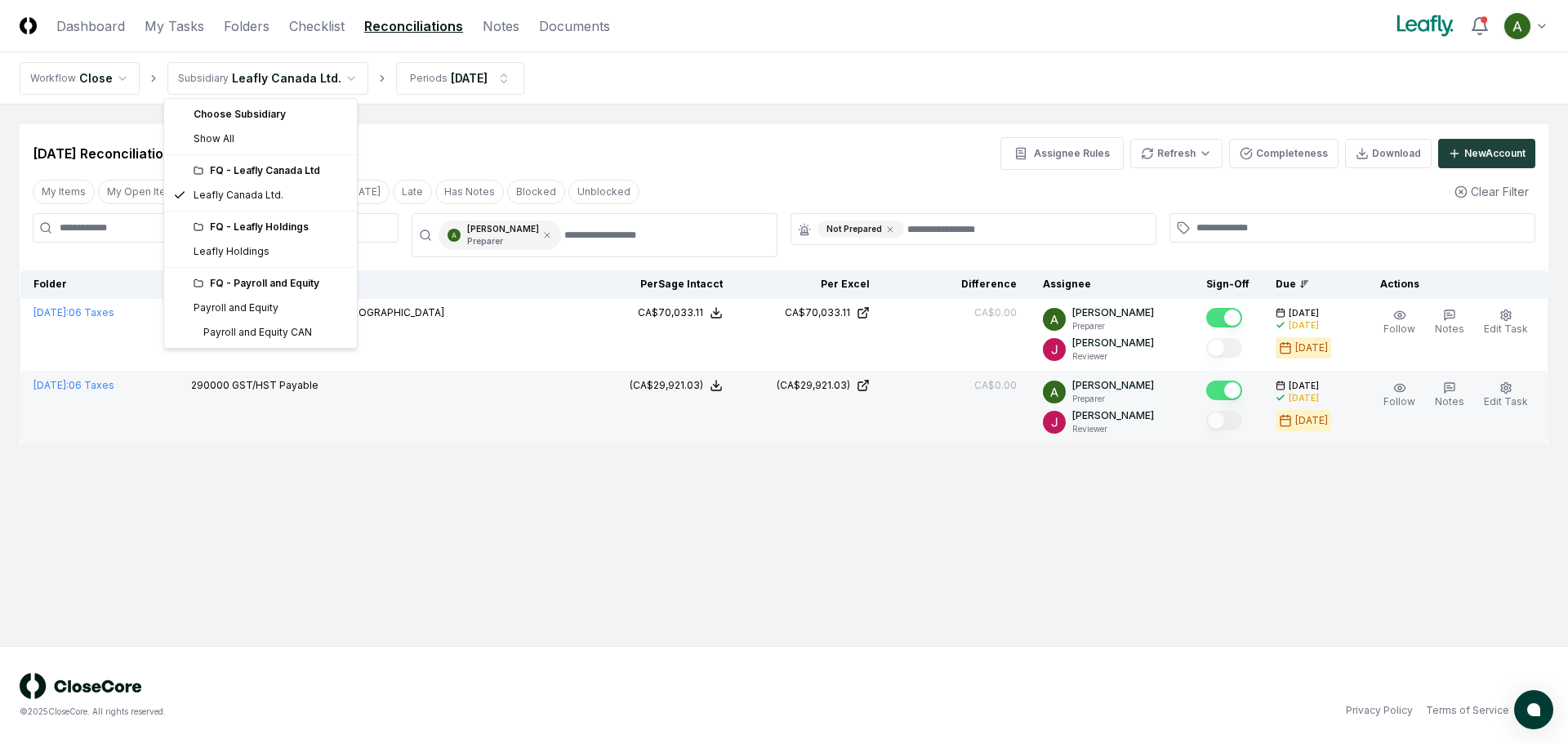
click at [218, 67] on html "CloseCore Dashboard My Tasks Folders Checklist Reconciliations Notes Documents …" at bounding box center [784, 372] width 1568 height 744
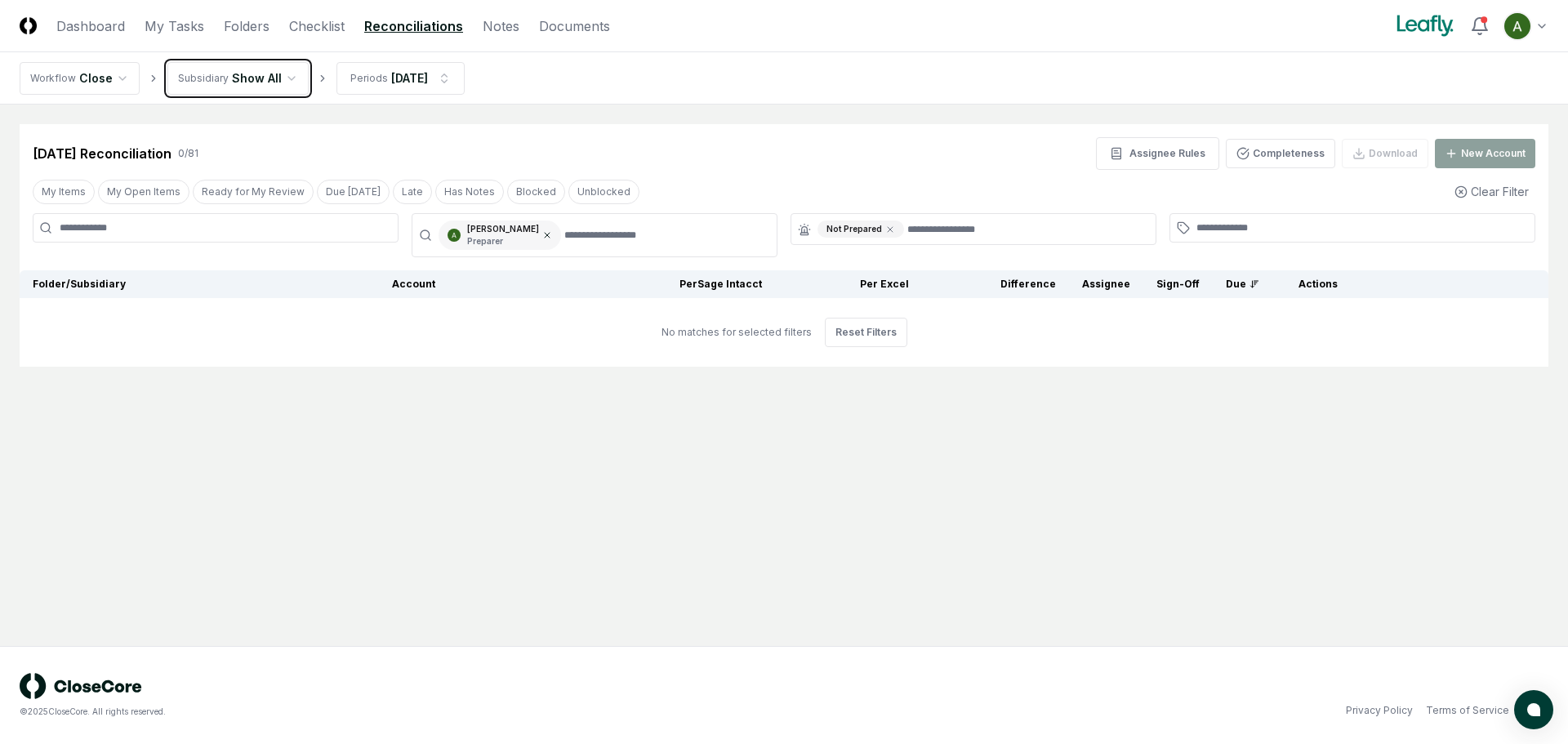
click at [549, 232] on icon at bounding box center [547, 235] width 9 height 9
